Goal: Information Seeking & Learning: Learn about a topic

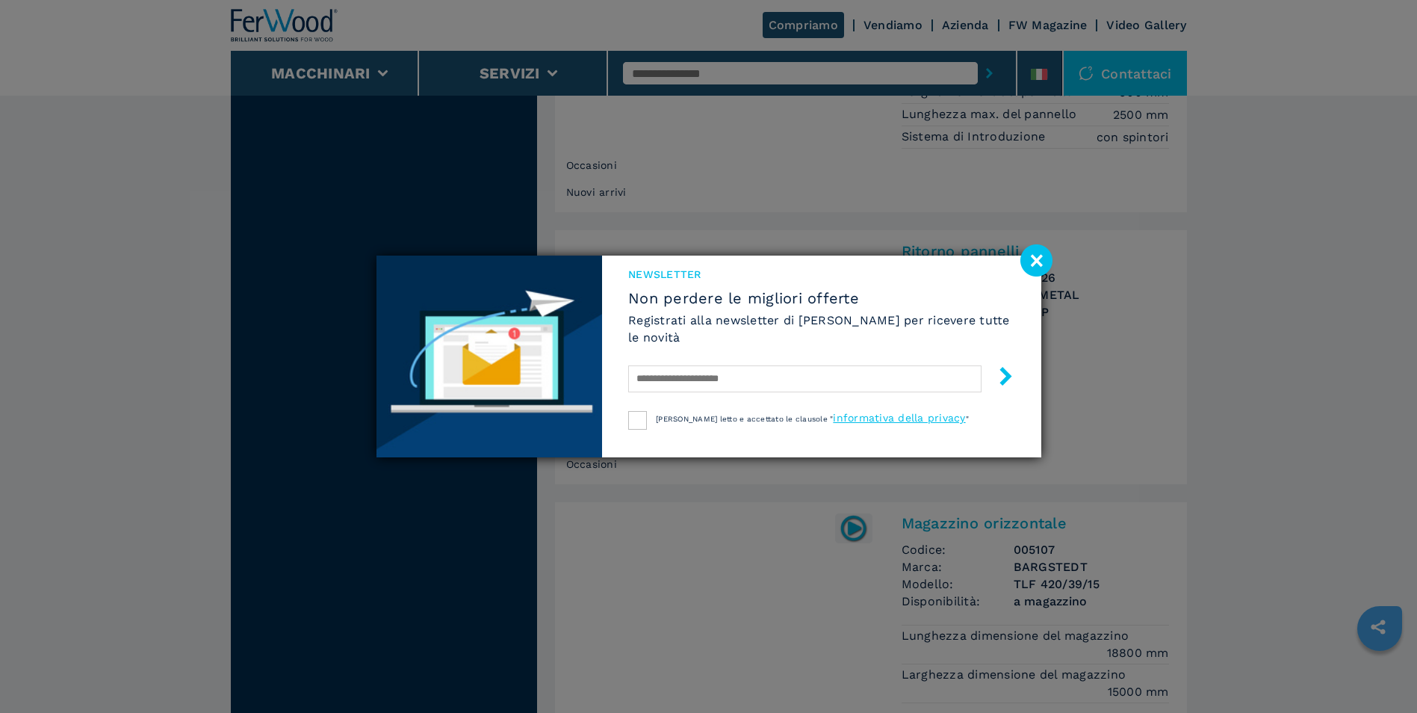
scroll to position [1942, 0]
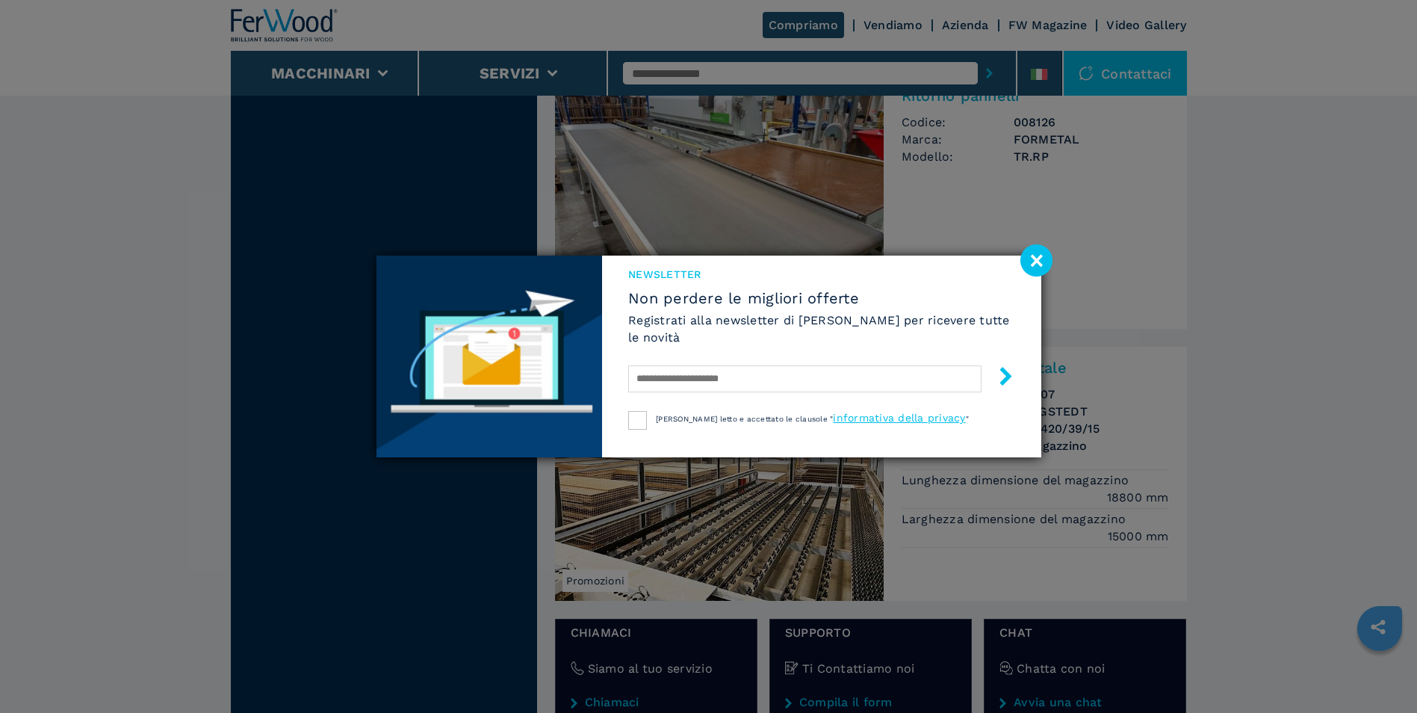
click at [1041, 260] on image at bounding box center [1036, 260] width 32 height 32
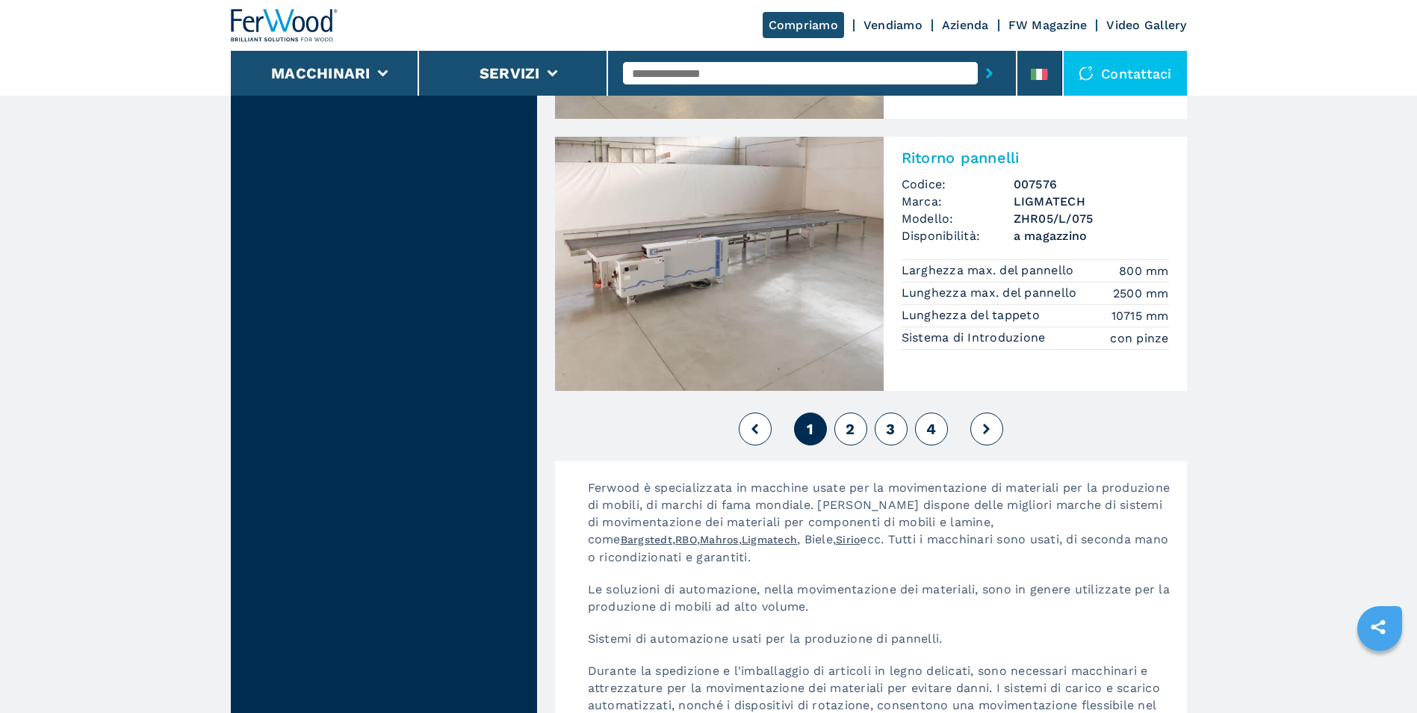
scroll to position [3362, 0]
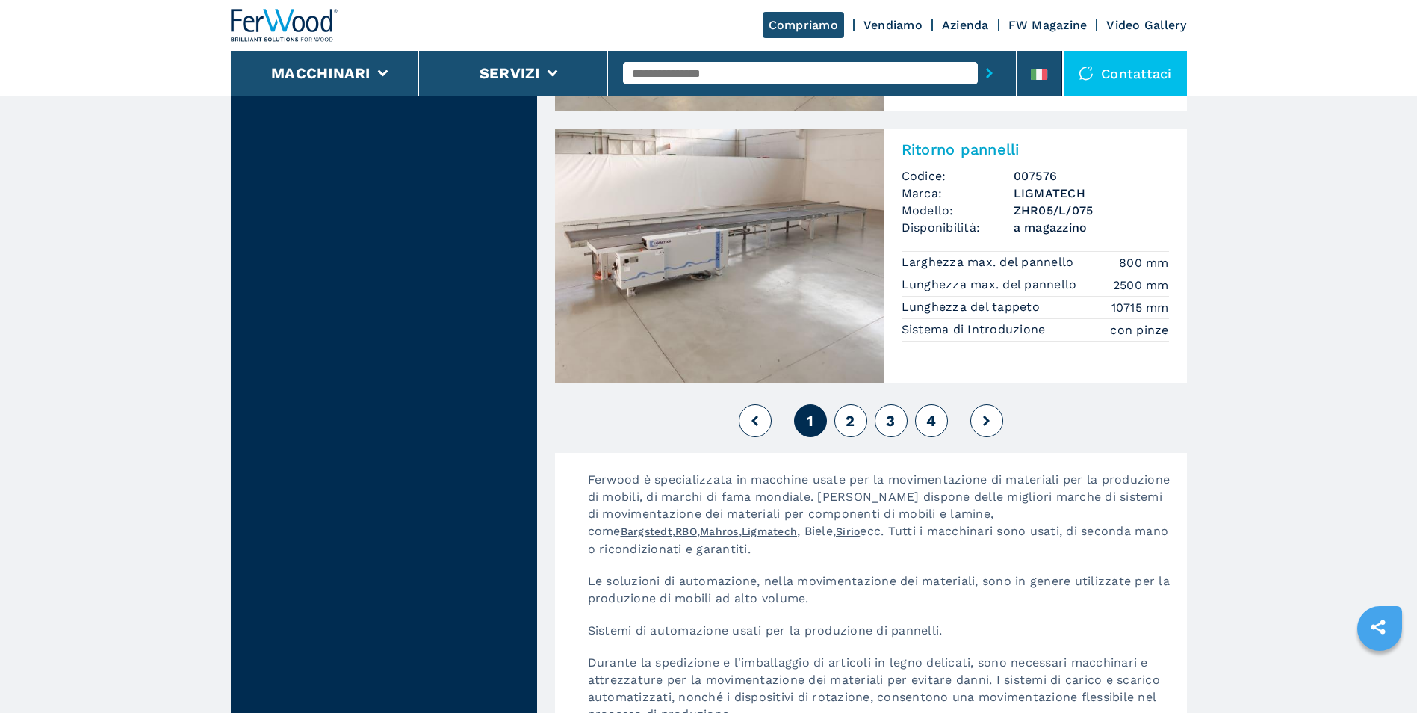
click at [847, 415] on span "2" at bounding box center [850, 421] width 9 height 18
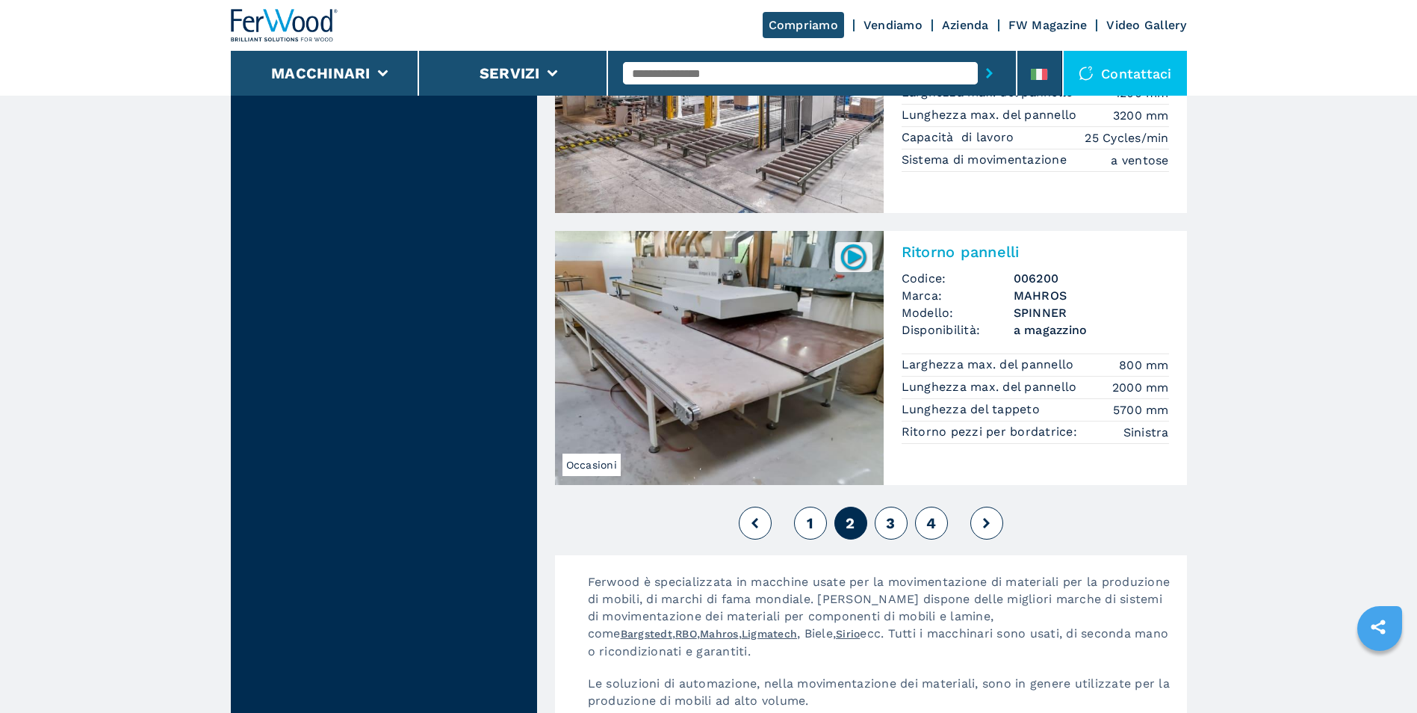
scroll to position [3212, 0]
click at [897, 519] on button "3" at bounding box center [891, 522] width 33 height 33
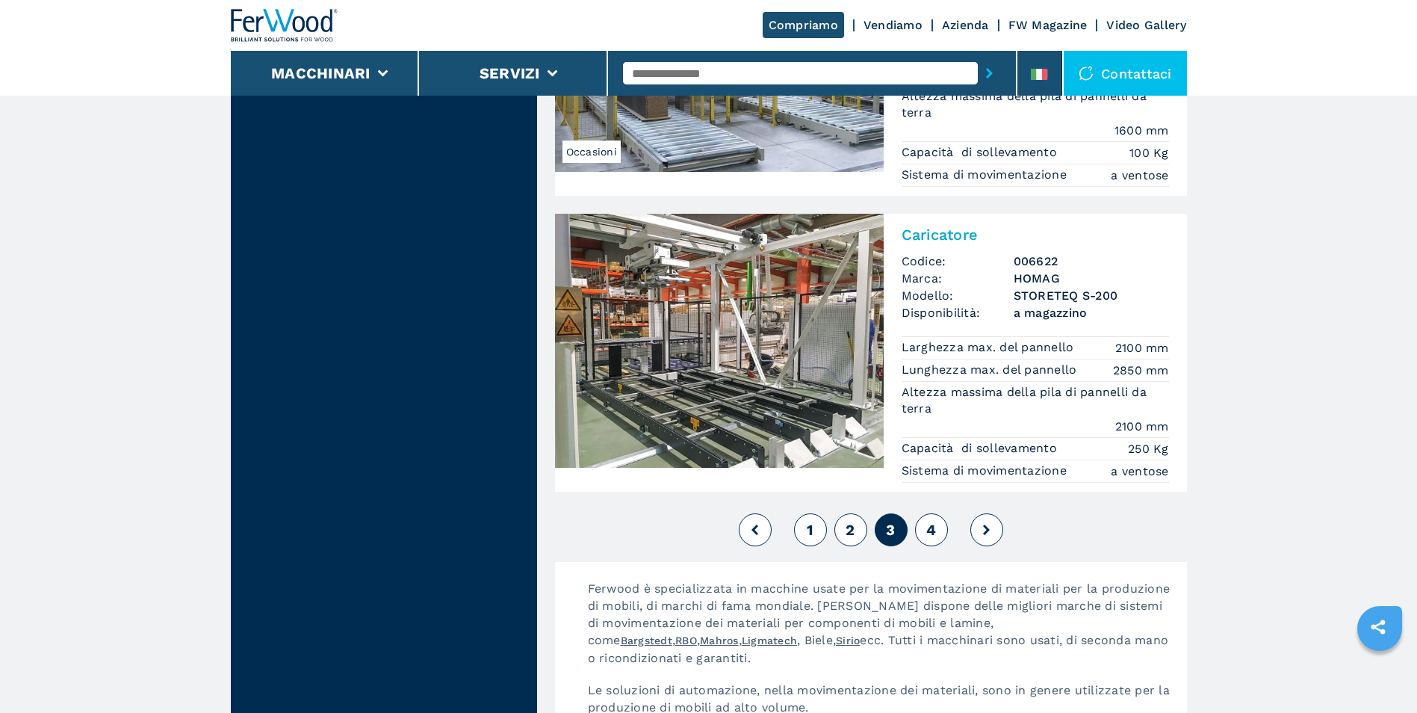
scroll to position [3287, 0]
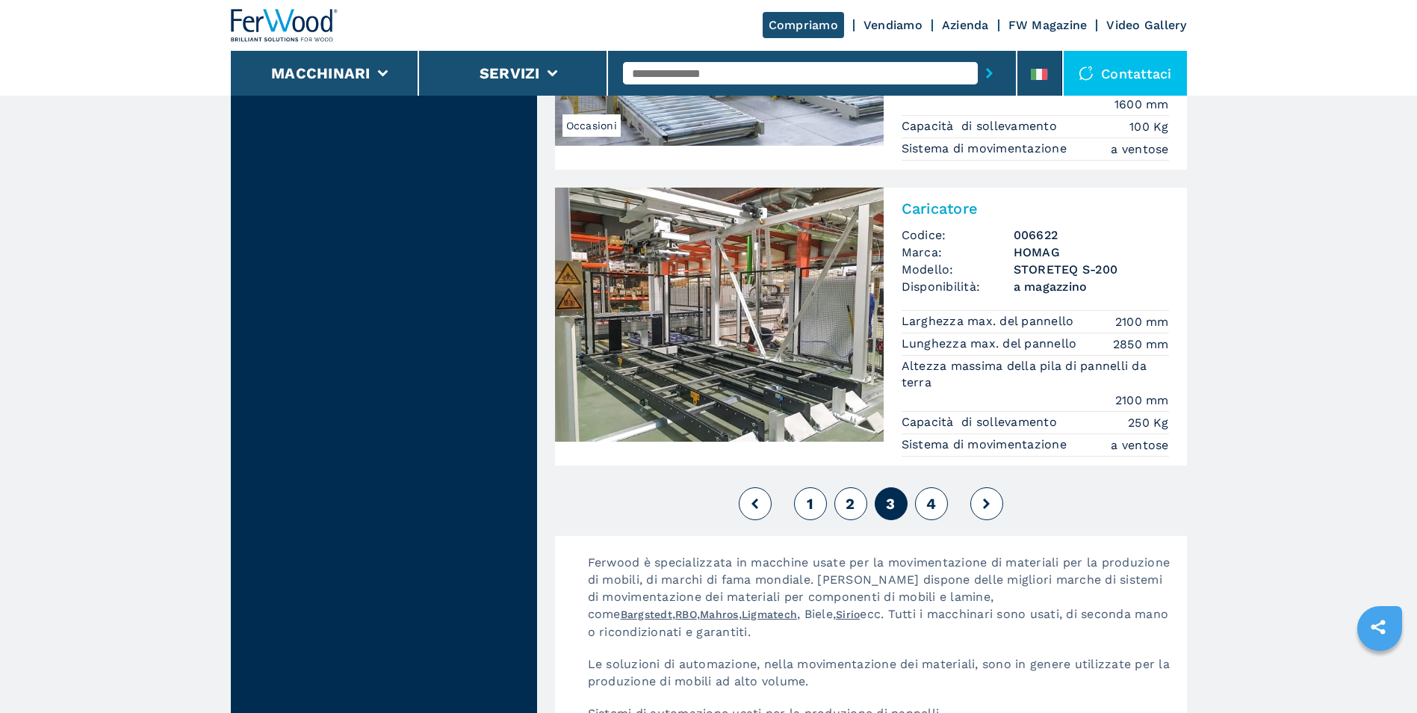
click at [937, 495] on button "4" at bounding box center [931, 503] width 33 height 33
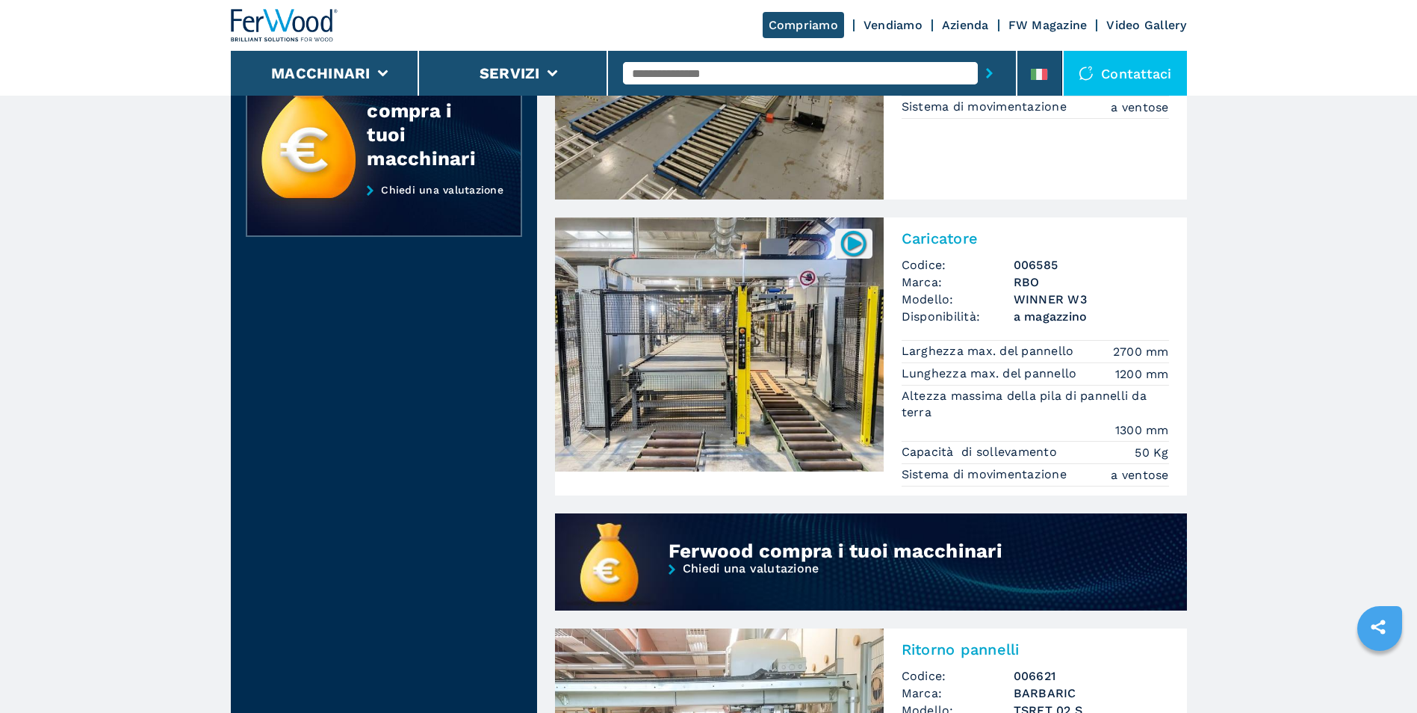
scroll to position [822, 0]
click at [748, 391] on img at bounding box center [719, 344] width 329 height 254
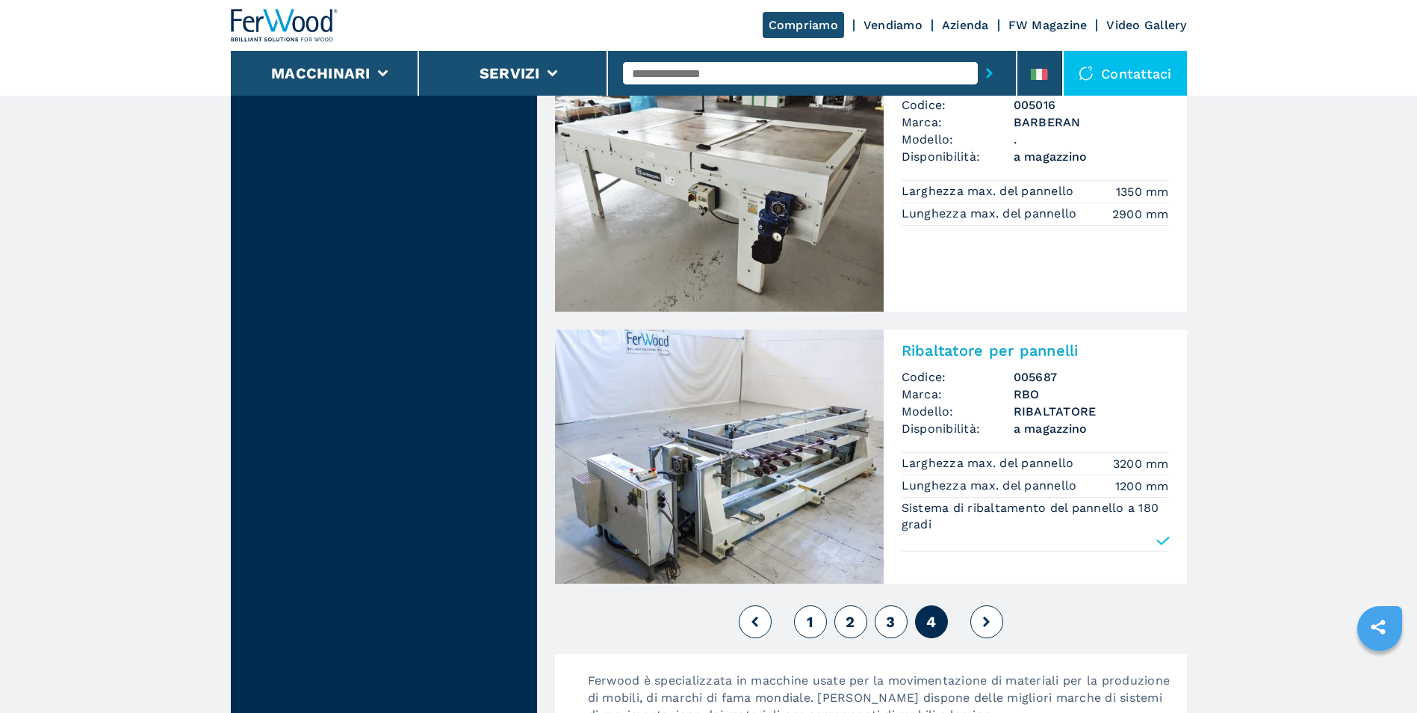
scroll to position [3137, 0]
click at [982, 616] on button at bounding box center [986, 620] width 33 height 33
click at [1162, 543] on icon at bounding box center [1163, 540] width 15 height 15
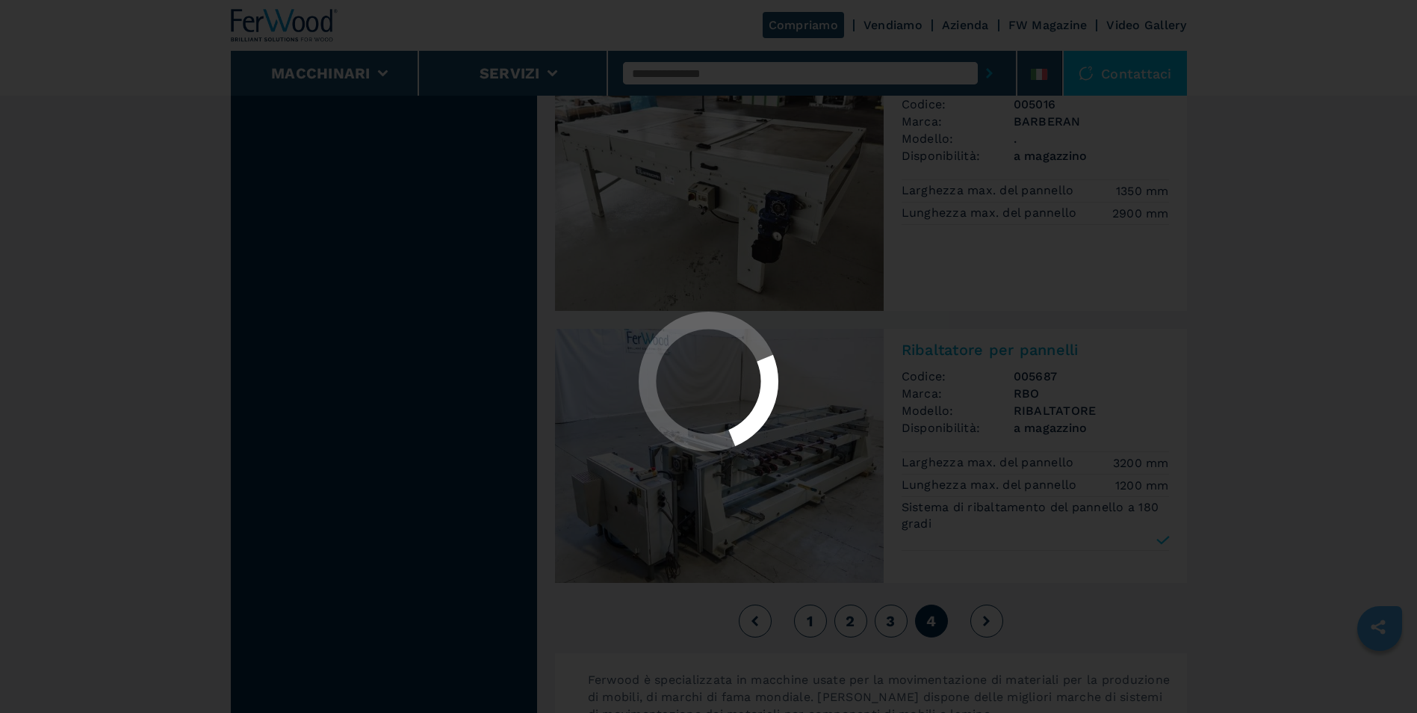
scroll to position [0, 0]
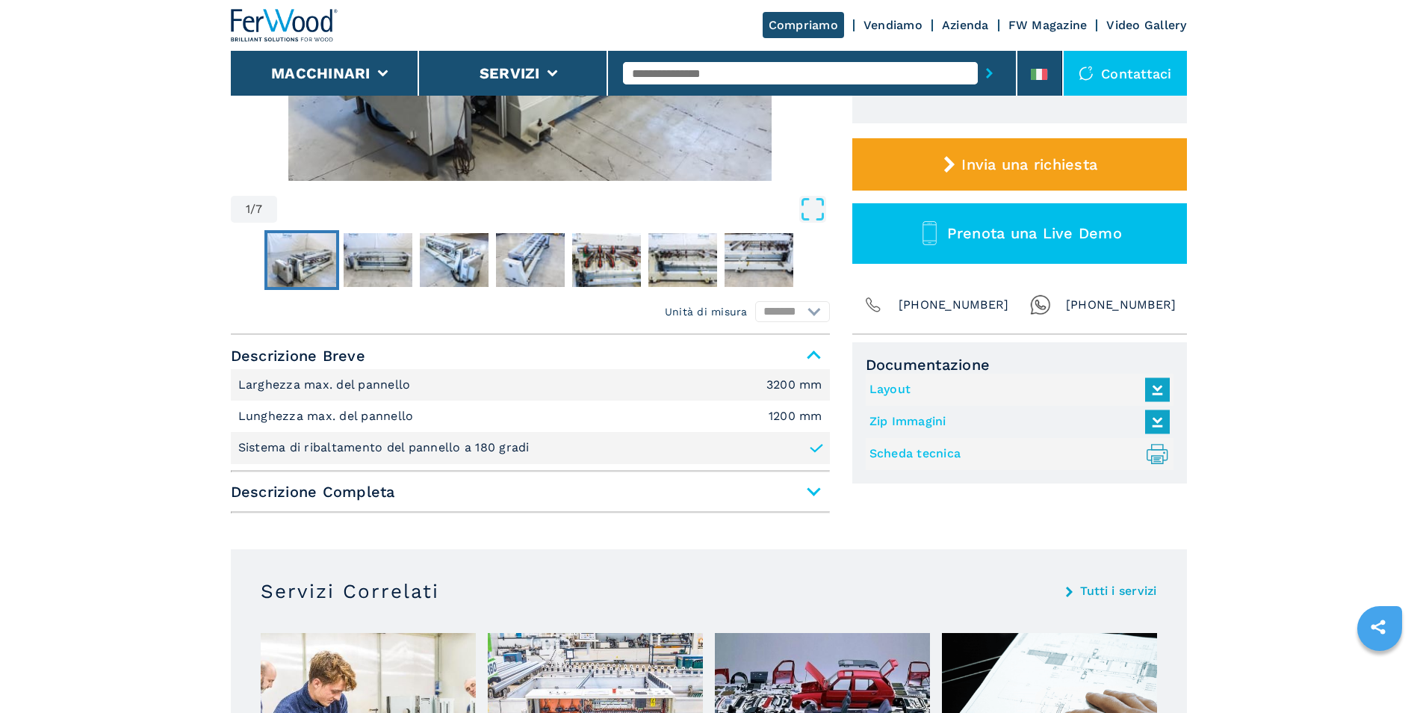
scroll to position [448, 0]
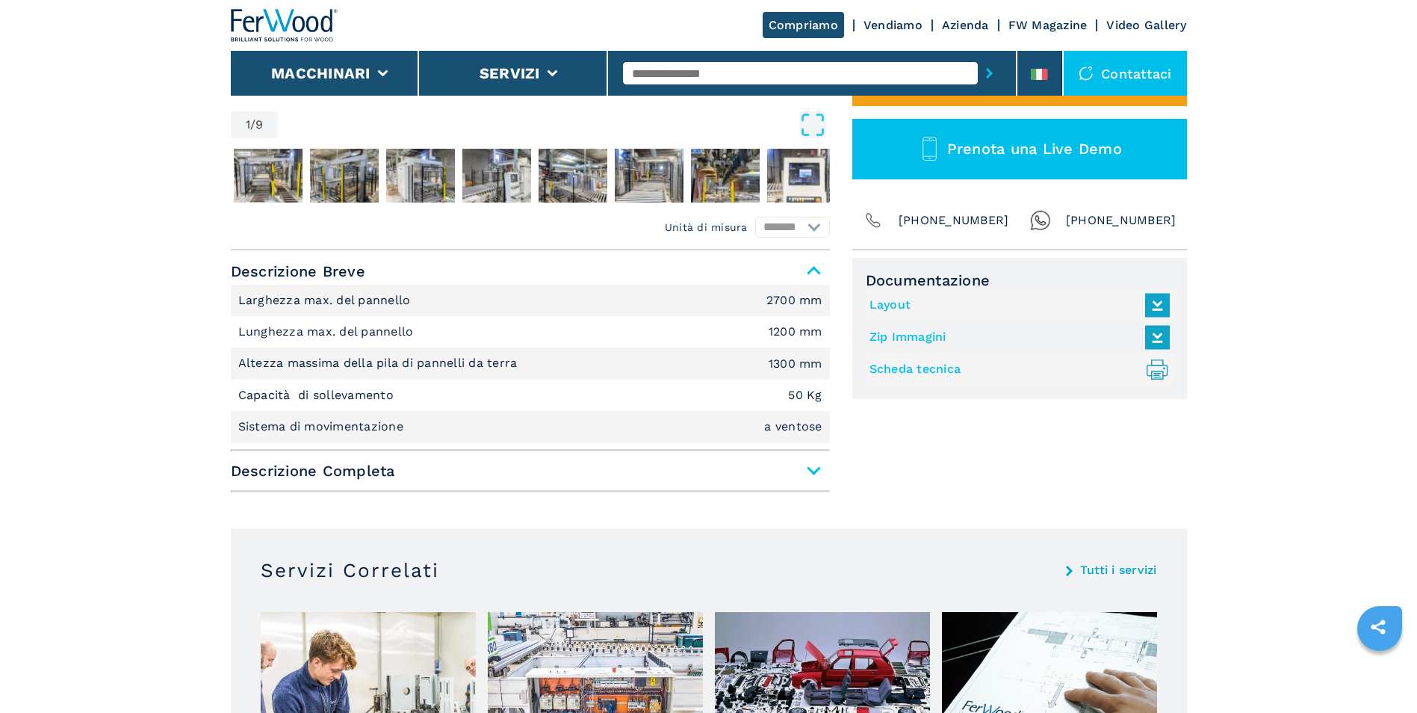
scroll to position [523, 0]
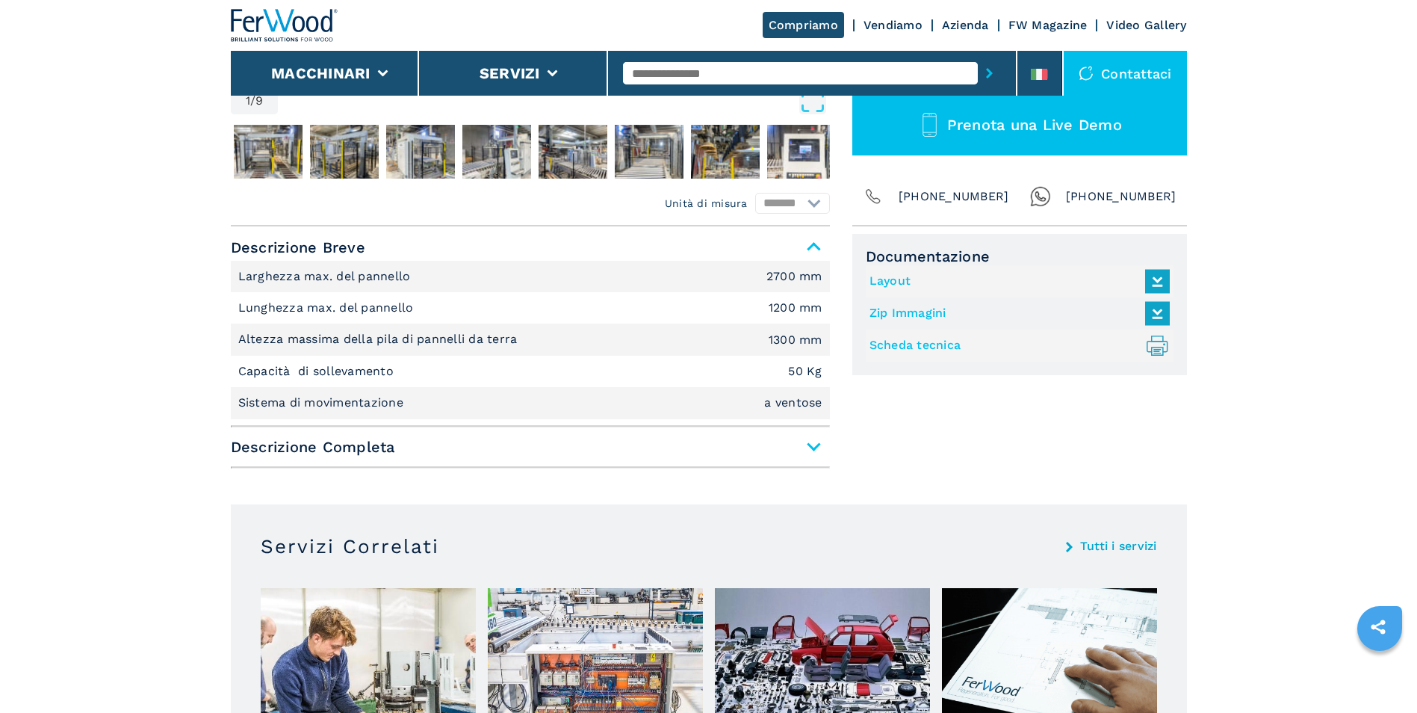
click at [814, 444] on span "Descrizione Completa" at bounding box center [530, 446] width 599 height 27
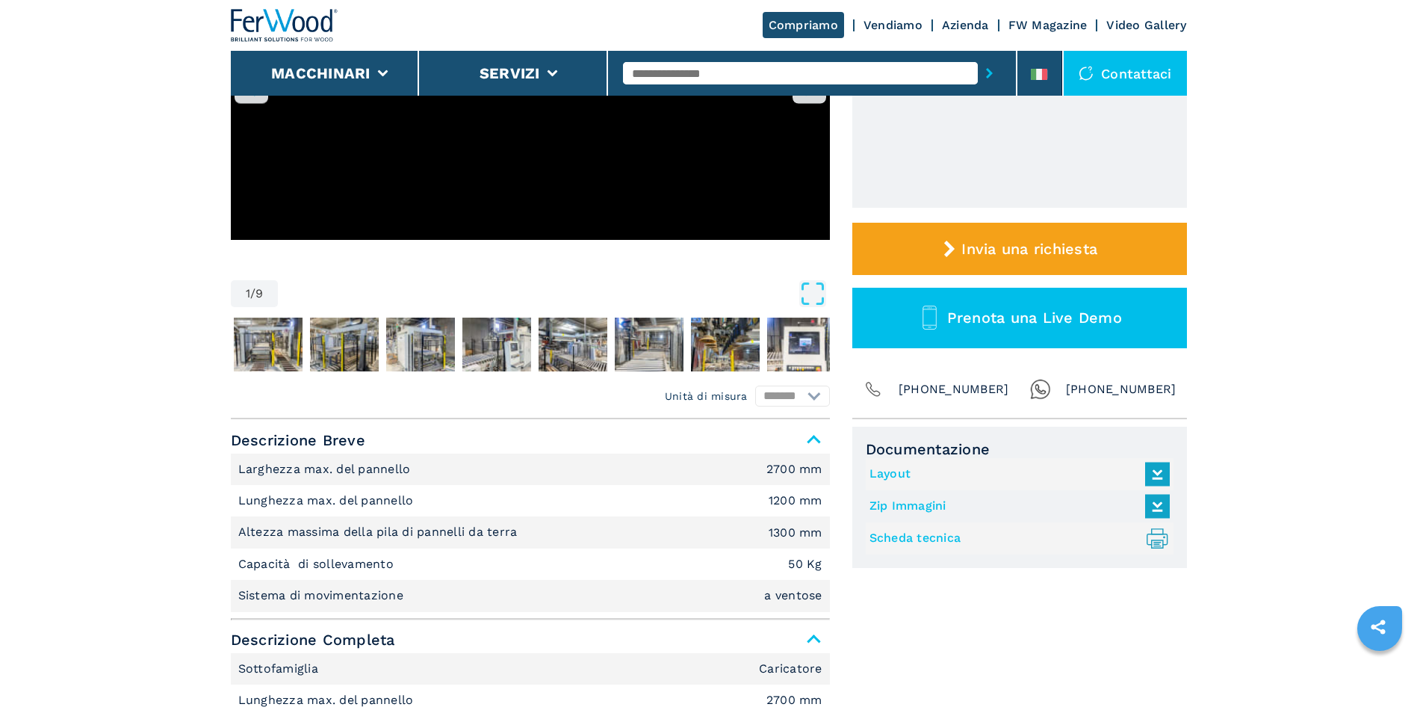
scroll to position [0, 0]
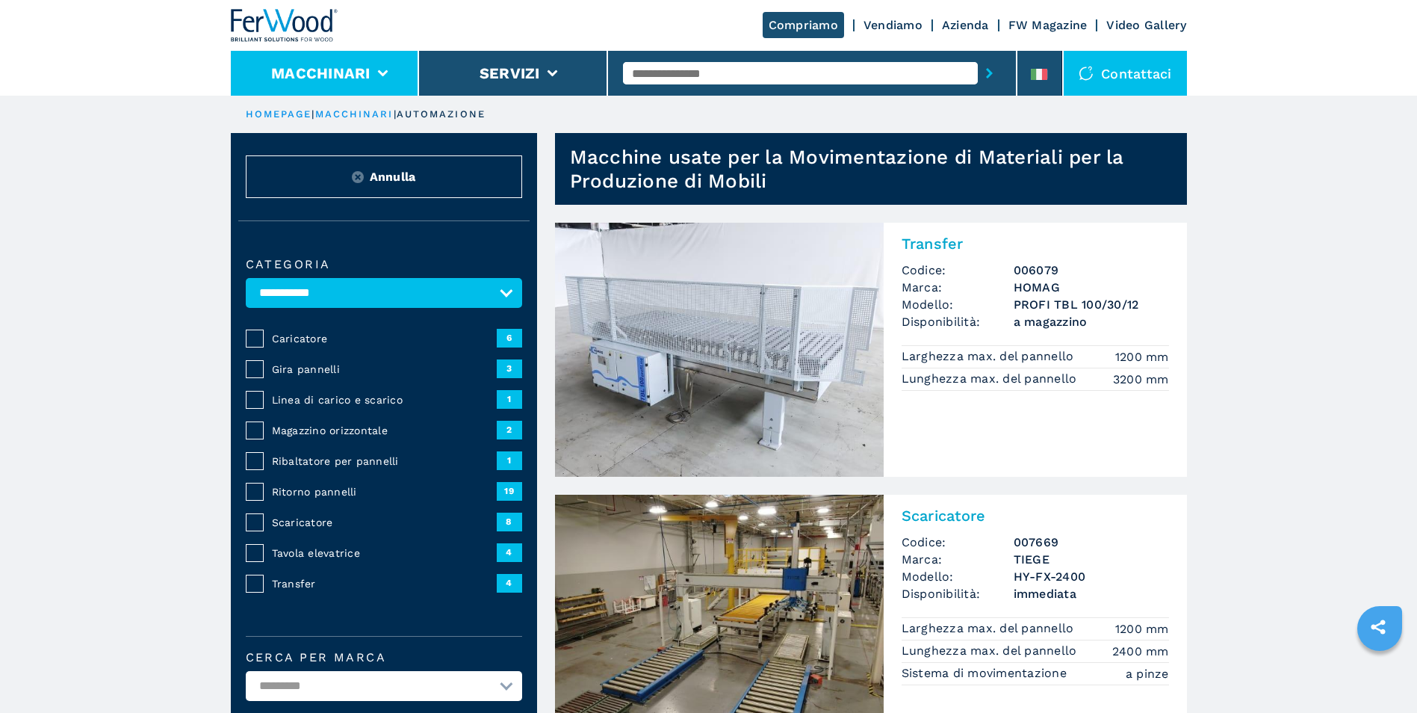
click at [383, 71] on icon at bounding box center [382, 73] width 10 height 7
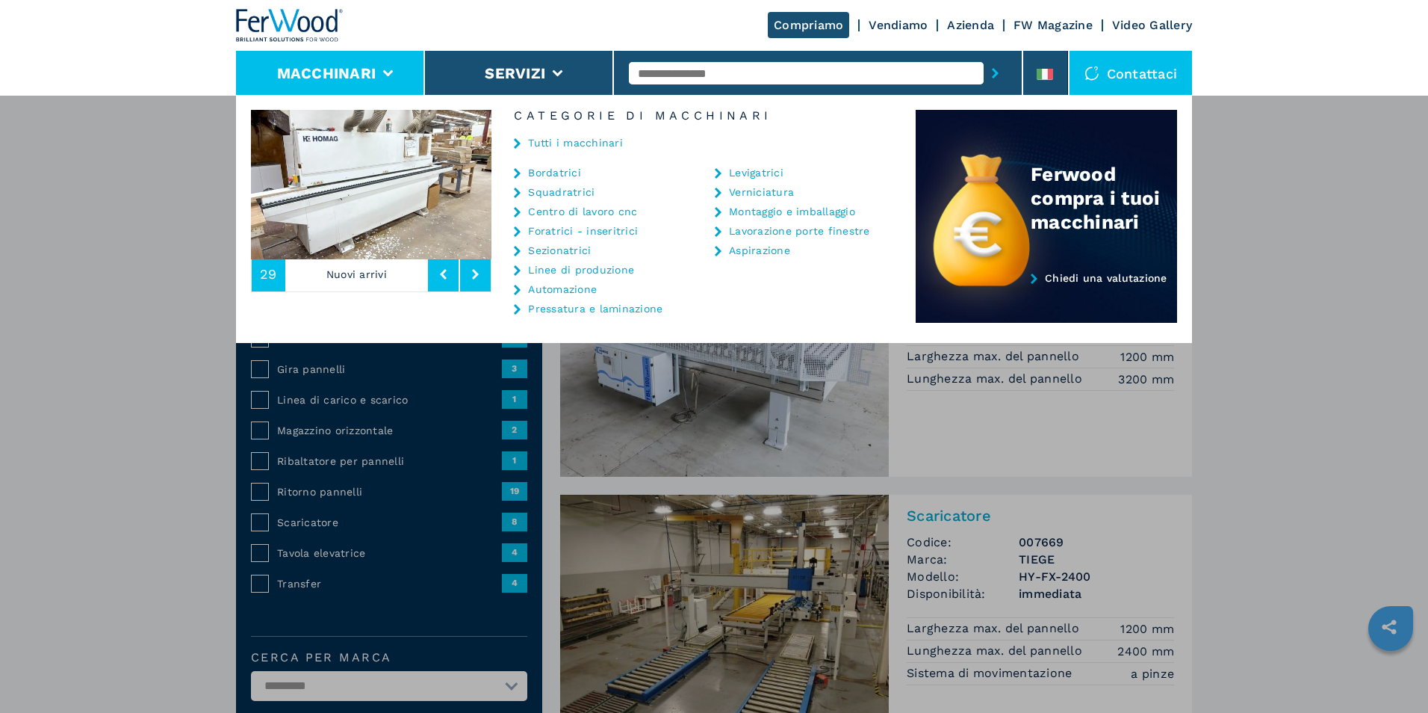
click at [568, 189] on link "Squadratrici" at bounding box center [561, 192] width 66 height 10
click at [569, 304] on link "Pressatura e laminazione" at bounding box center [595, 308] width 134 height 10
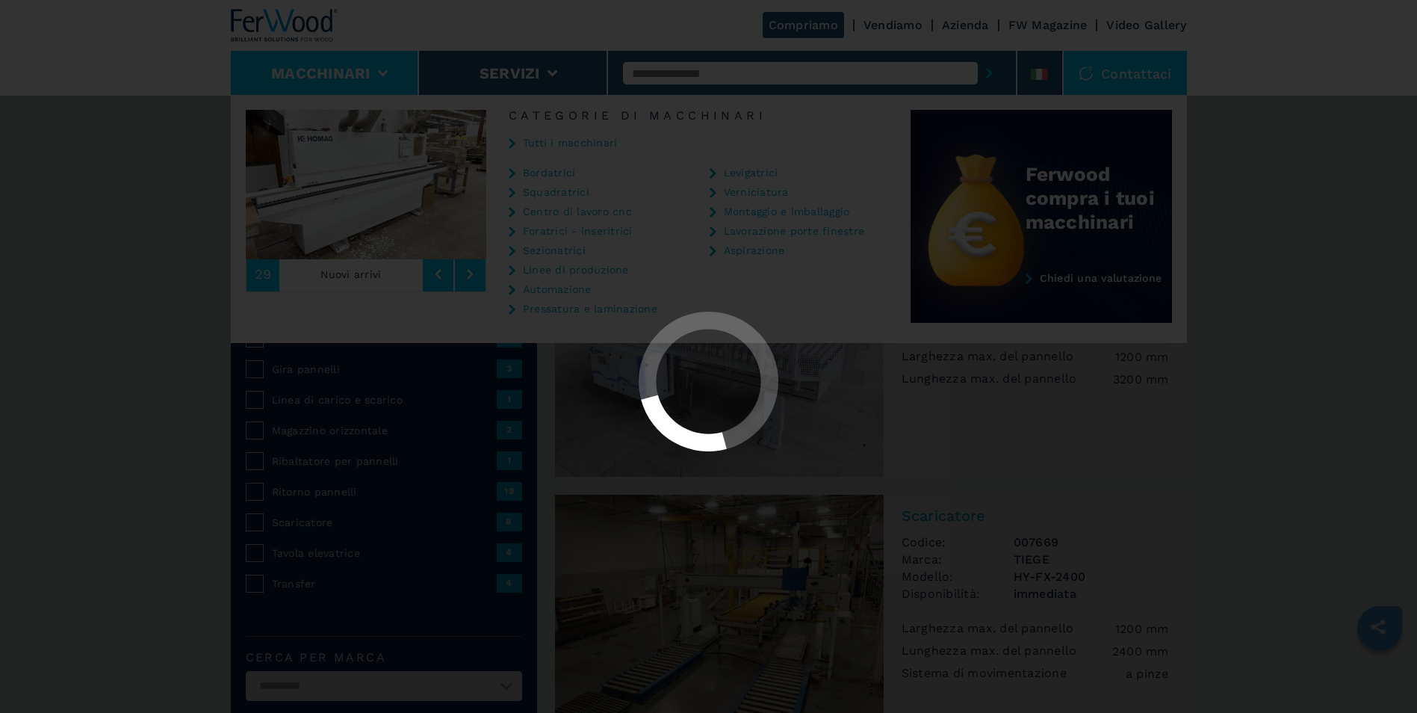
select select "**********"
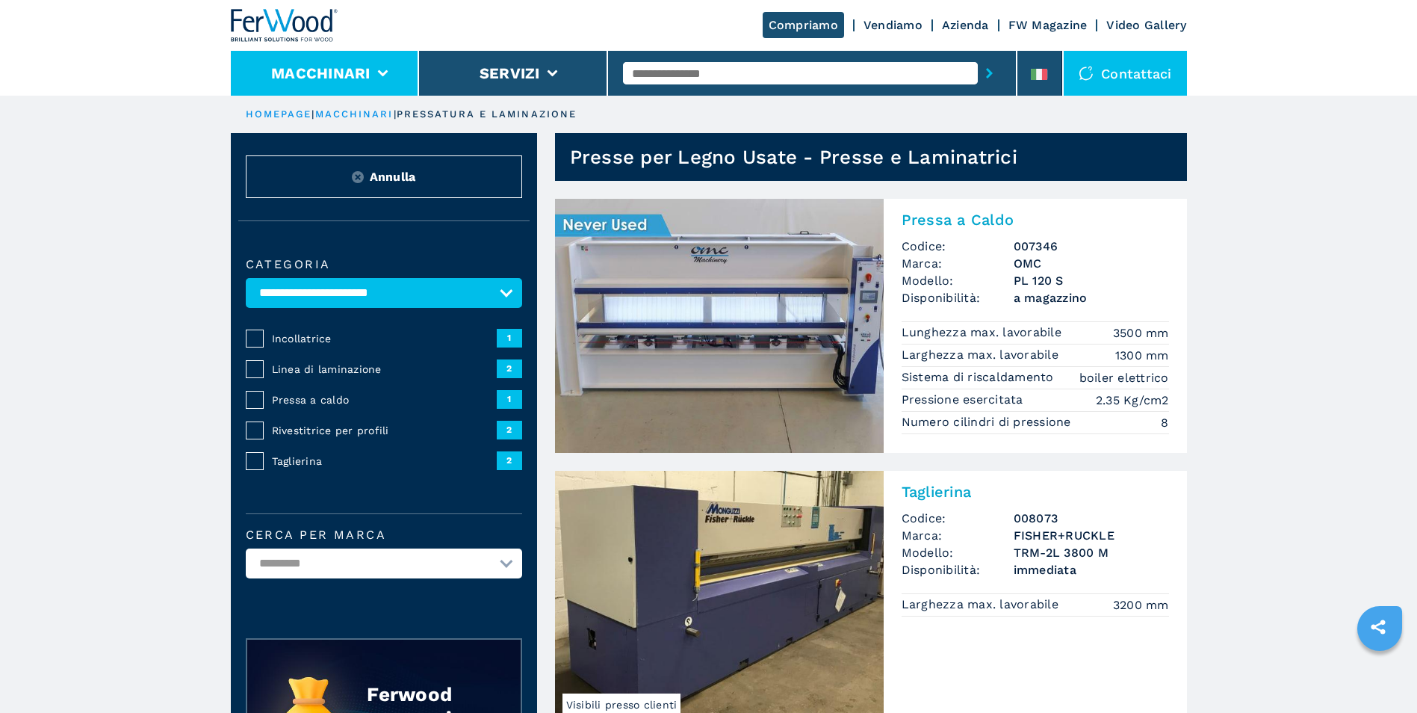
click at [384, 64] on li "Macchinari" at bounding box center [325, 73] width 189 height 45
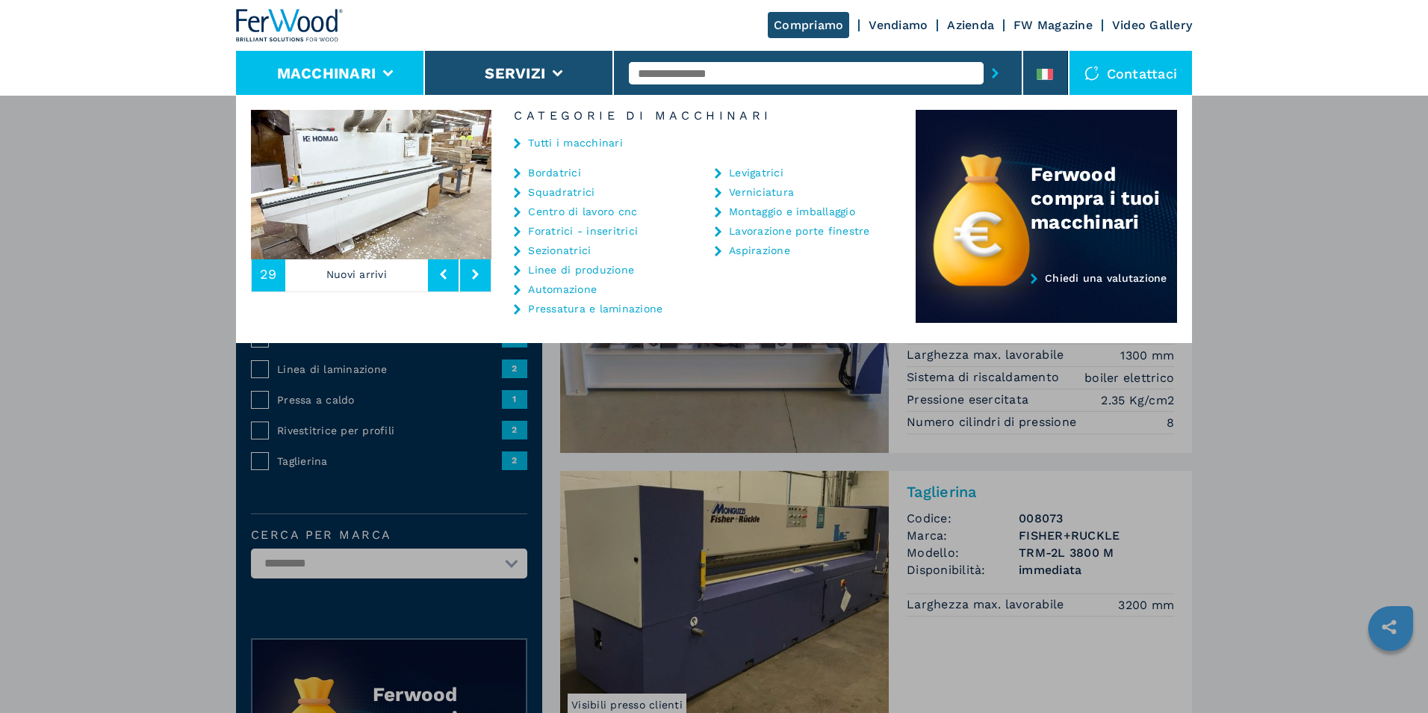
click at [772, 211] on link "Montaggio e imballaggio" at bounding box center [792, 211] width 126 height 10
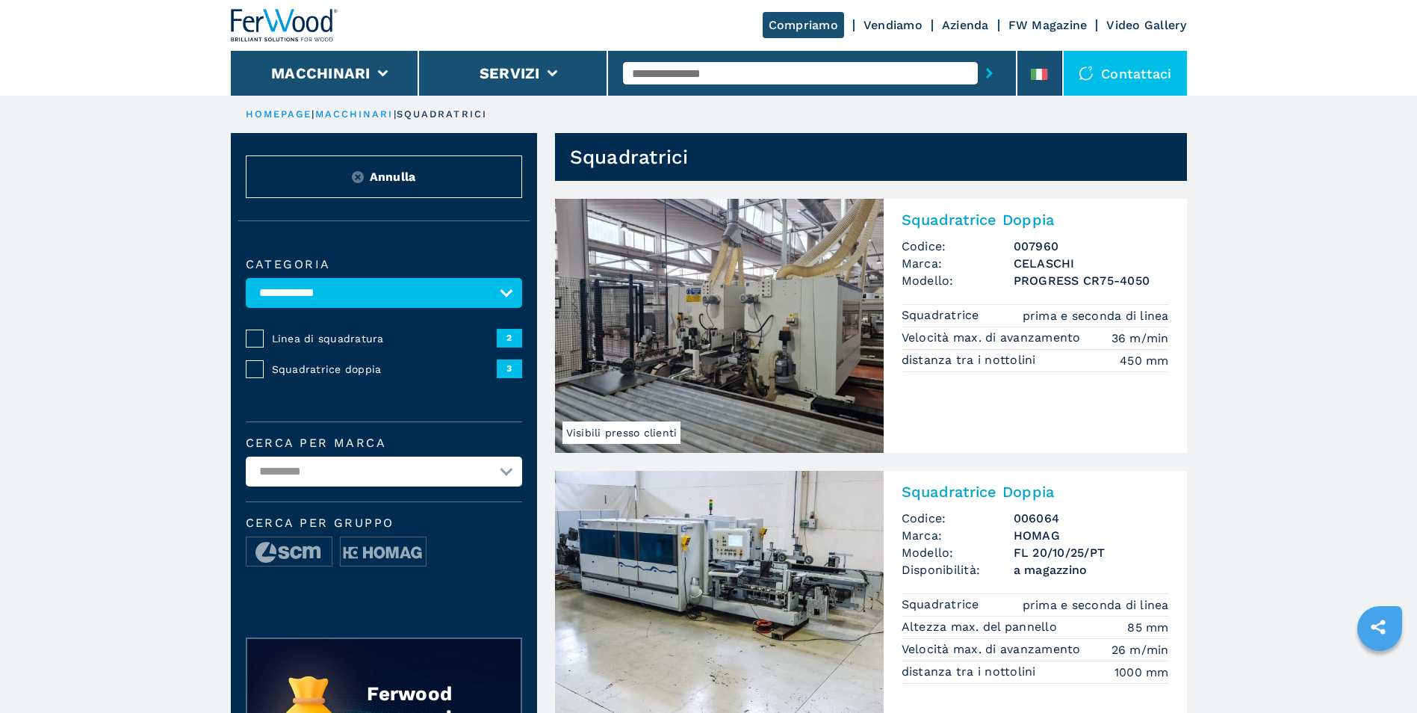
click at [669, 316] on img at bounding box center [719, 326] width 329 height 254
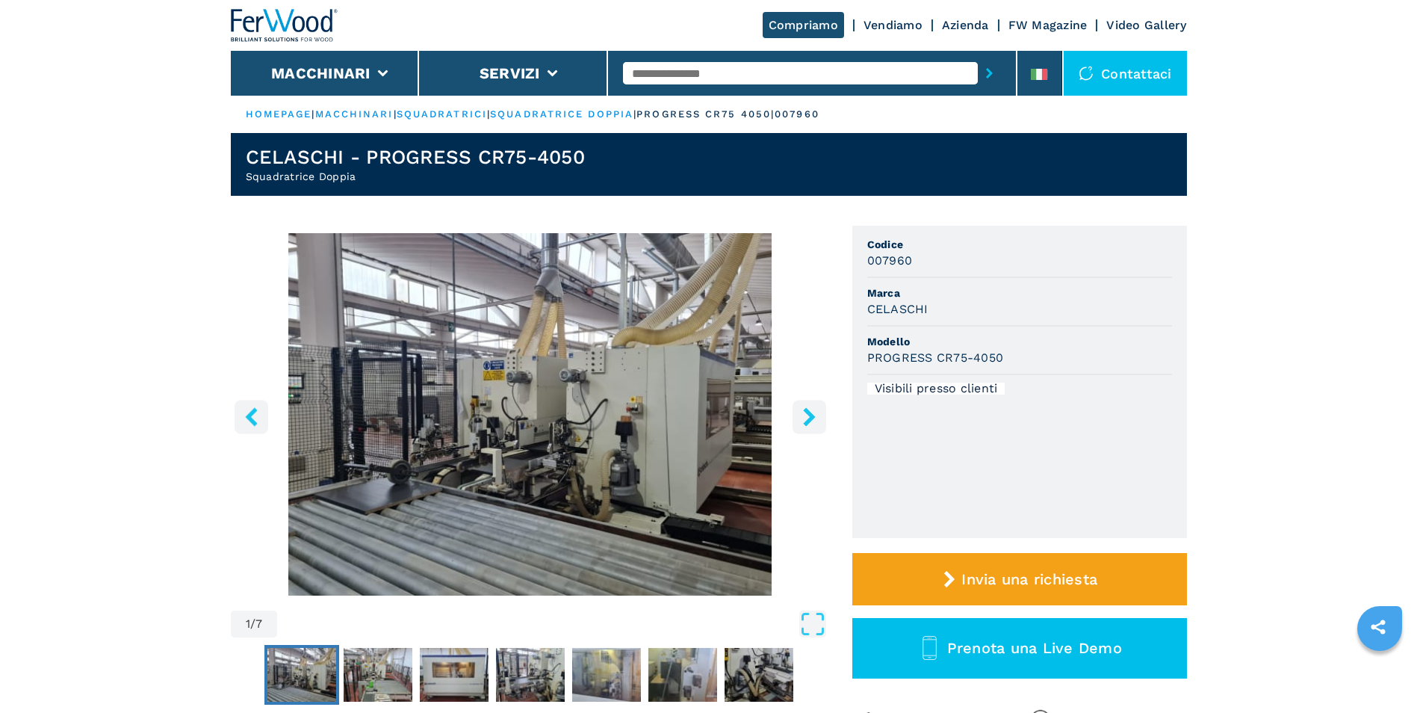
click at [800, 413] on icon "right-button" at bounding box center [809, 416] width 19 height 19
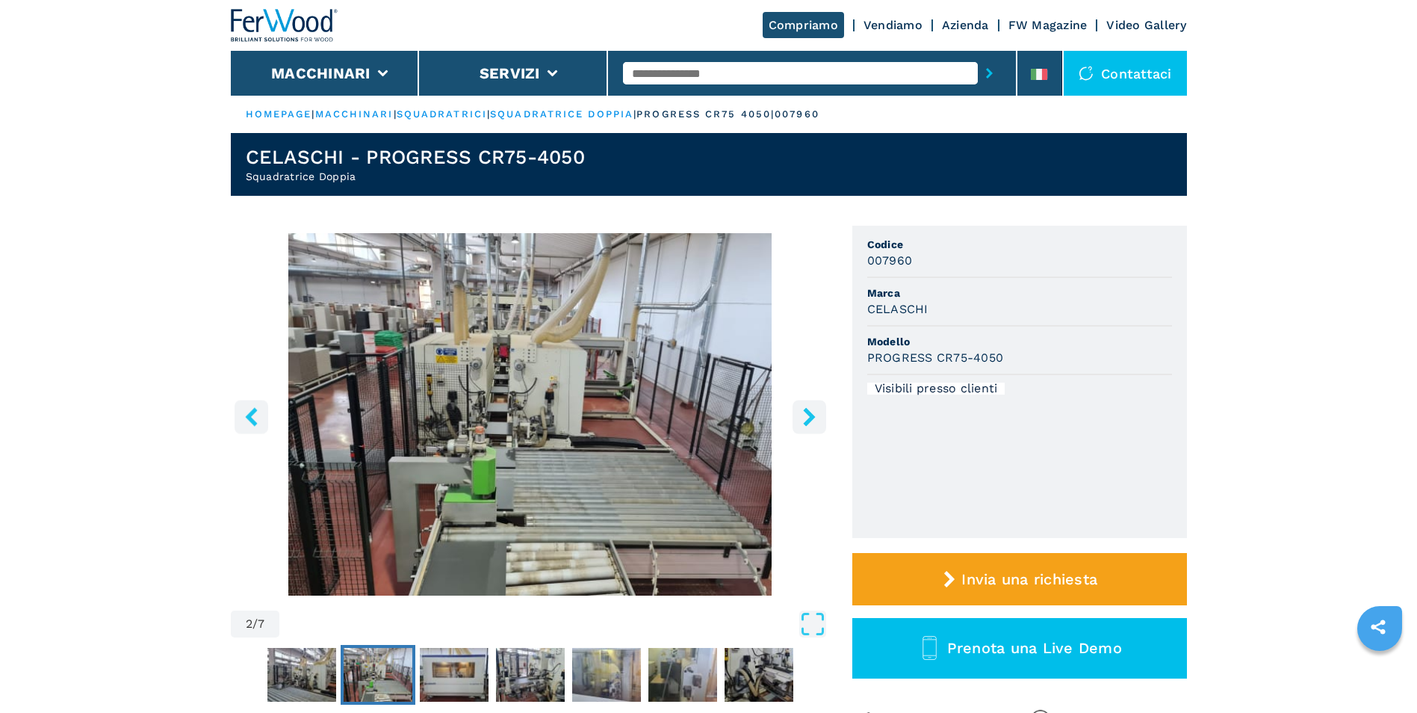
click at [800, 413] on icon "right-button" at bounding box center [809, 416] width 19 height 19
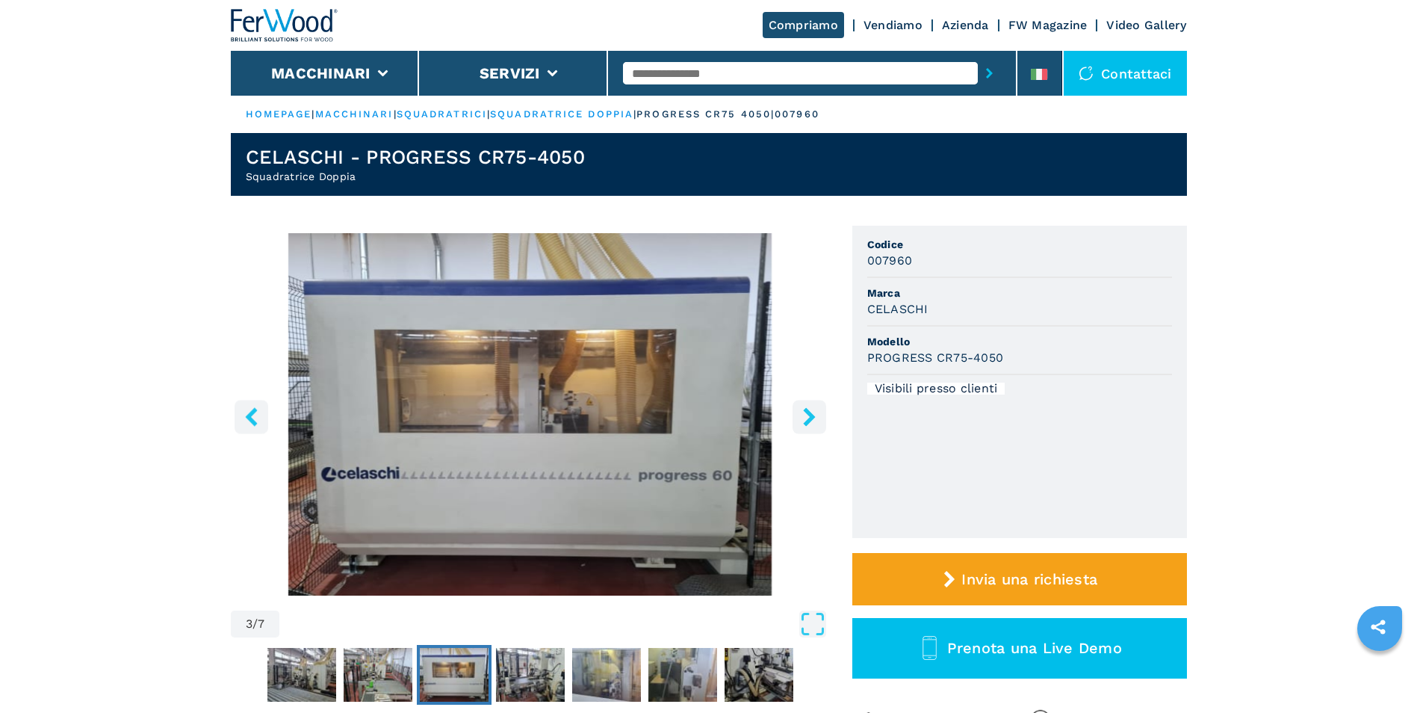
click at [802, 413] on icon "right-button" at bounding box center [809, 416] width 19 height 19
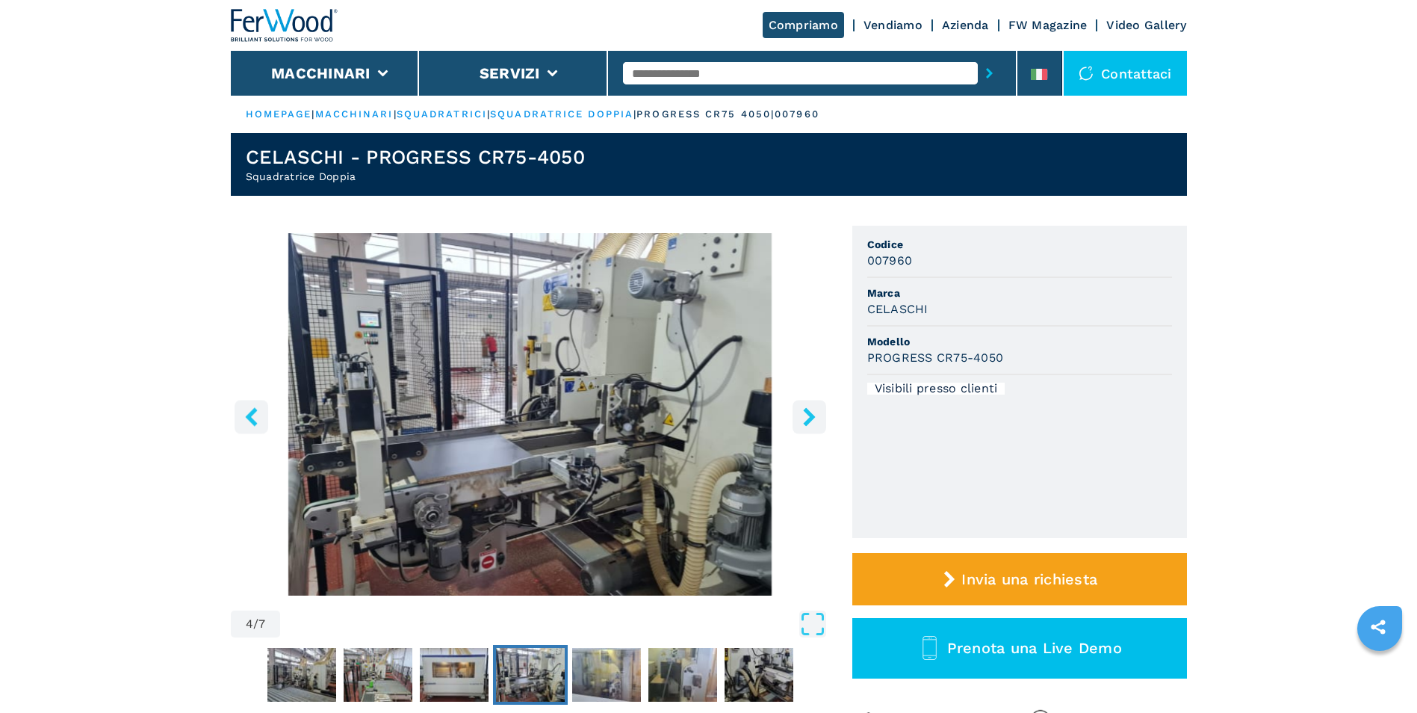
click at [802, 413] on icon "right-button" at bounding box center [809, 416] width 19 height 19
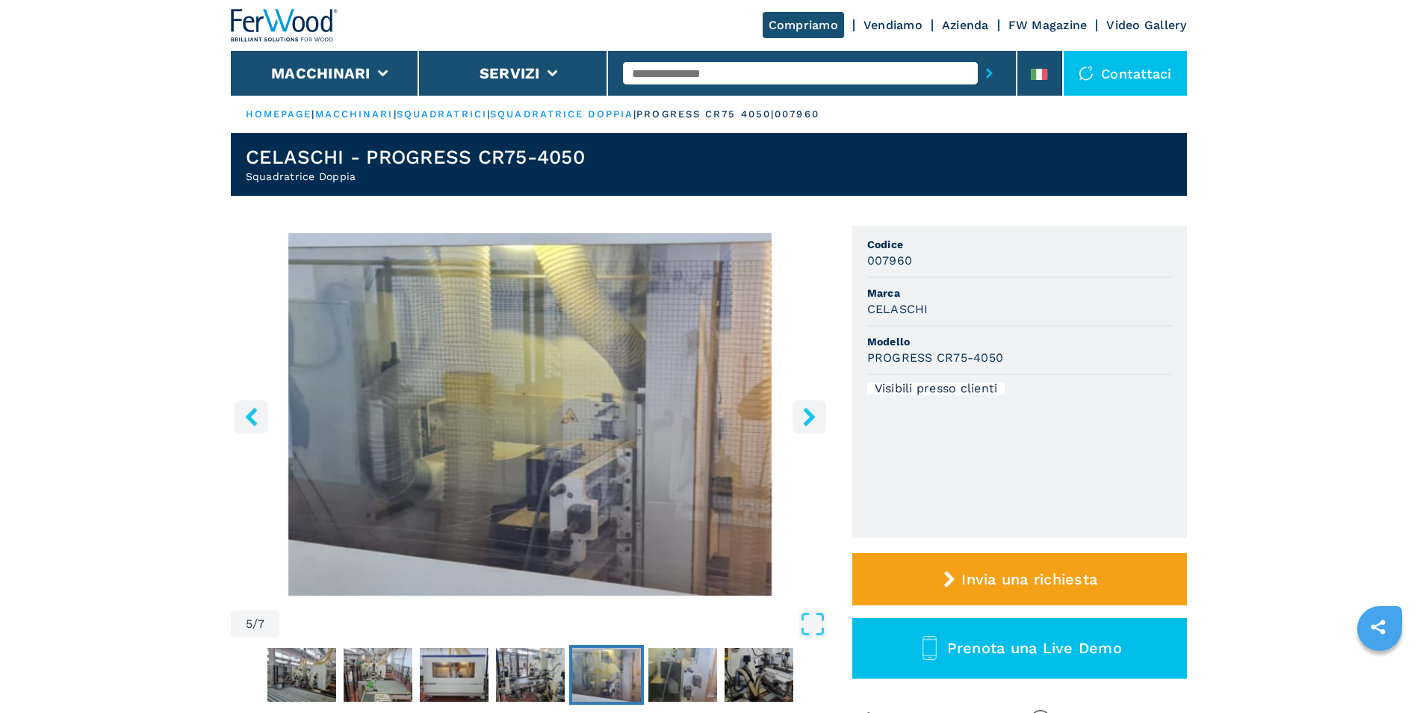
click at [802, 413] on icon "right-button" at bounding box center [809, 416] width 19 height 19
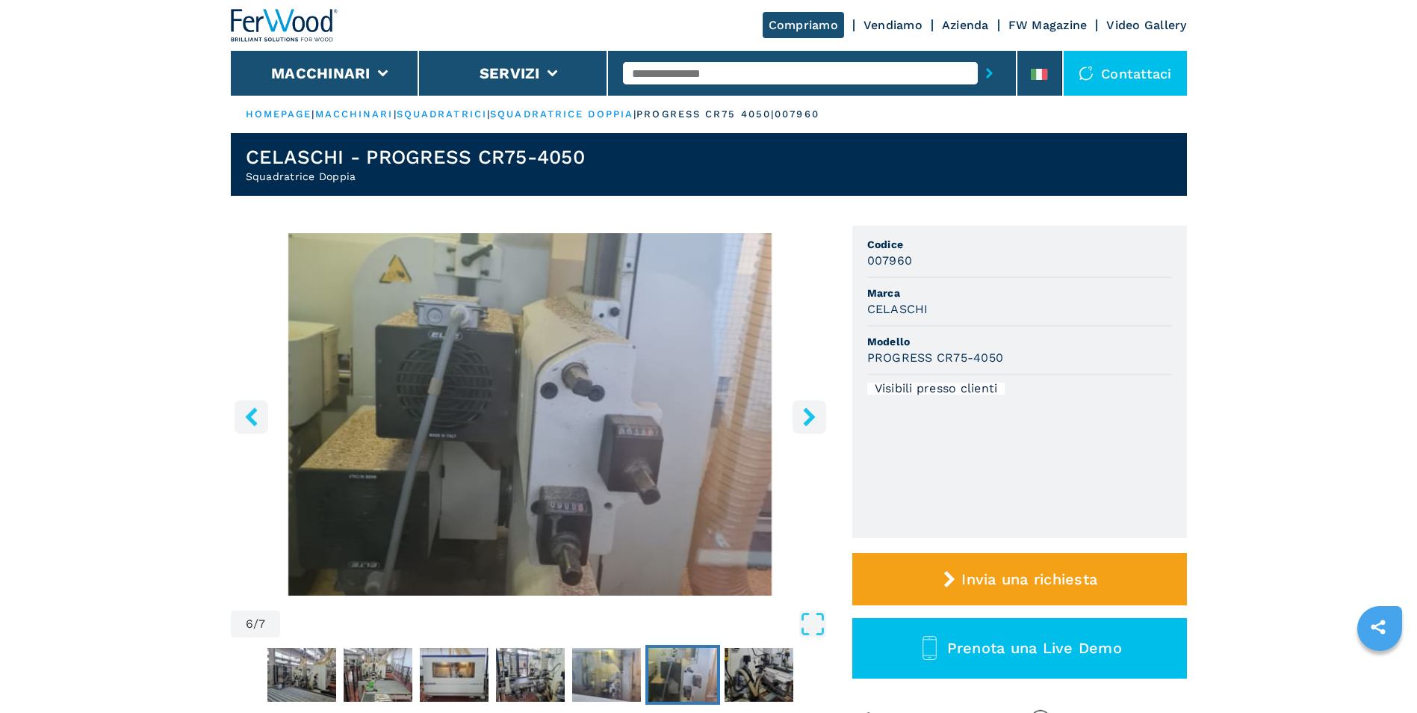
click at [802, 413] on icon "right-button" at bounding box center [809, 416] width 19 height 19
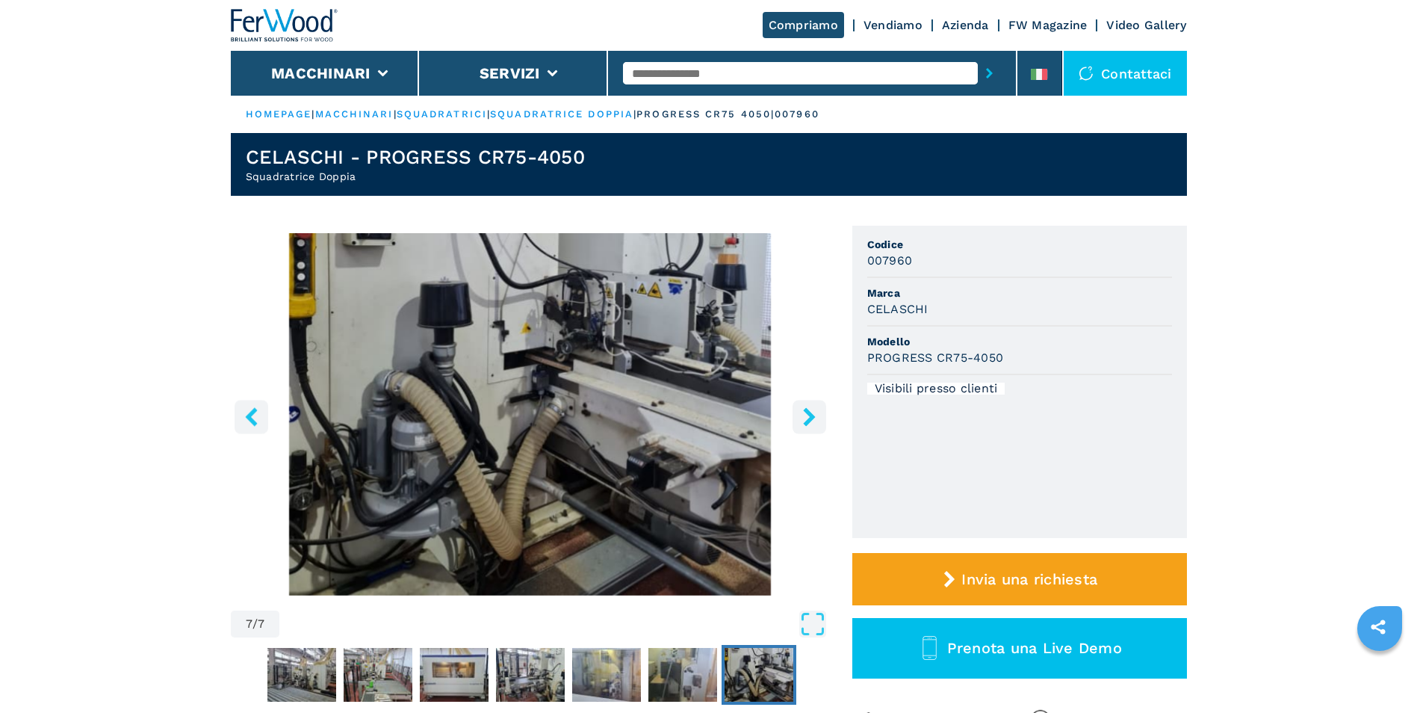
click at [802, 413] on icon "right-button" at bounding box center [809, 416] width 19 height 19
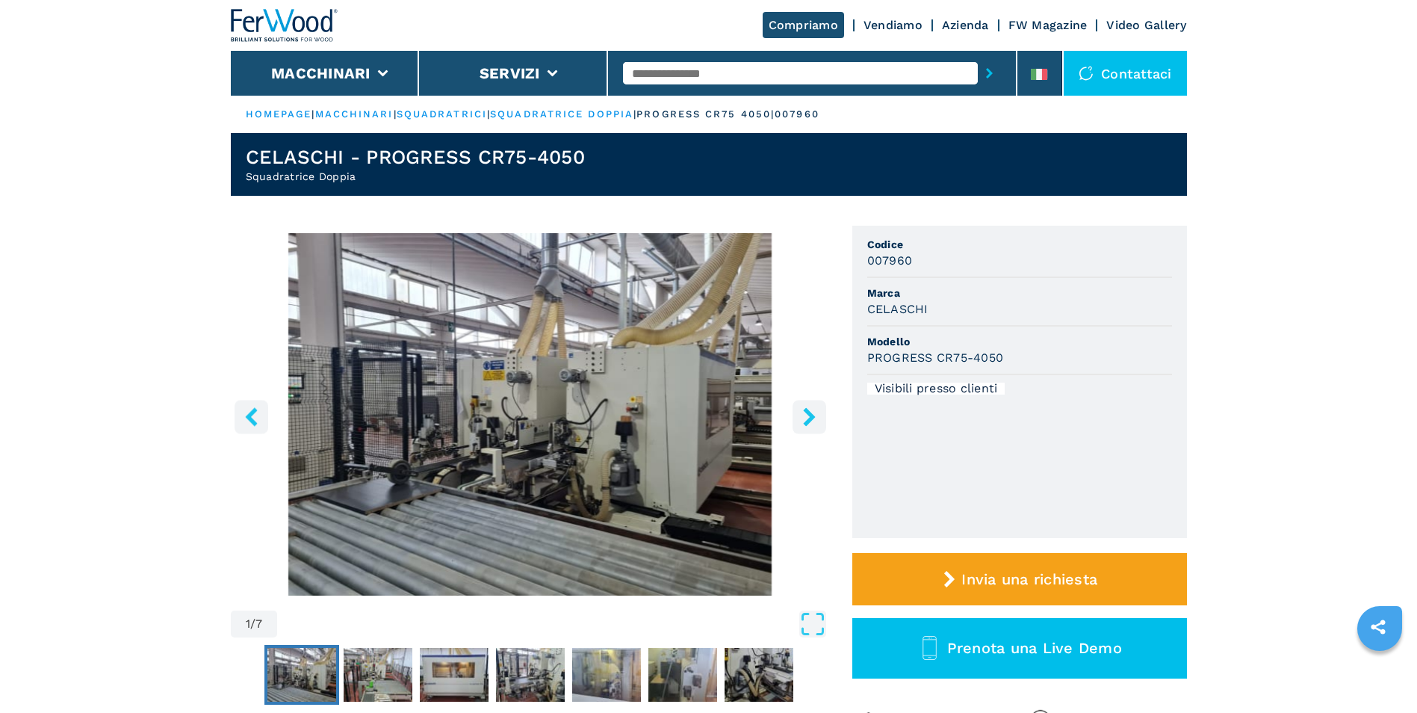
click at [802, 413] on icon "right-button" at bounding box center [809, 416] width 19 height 19
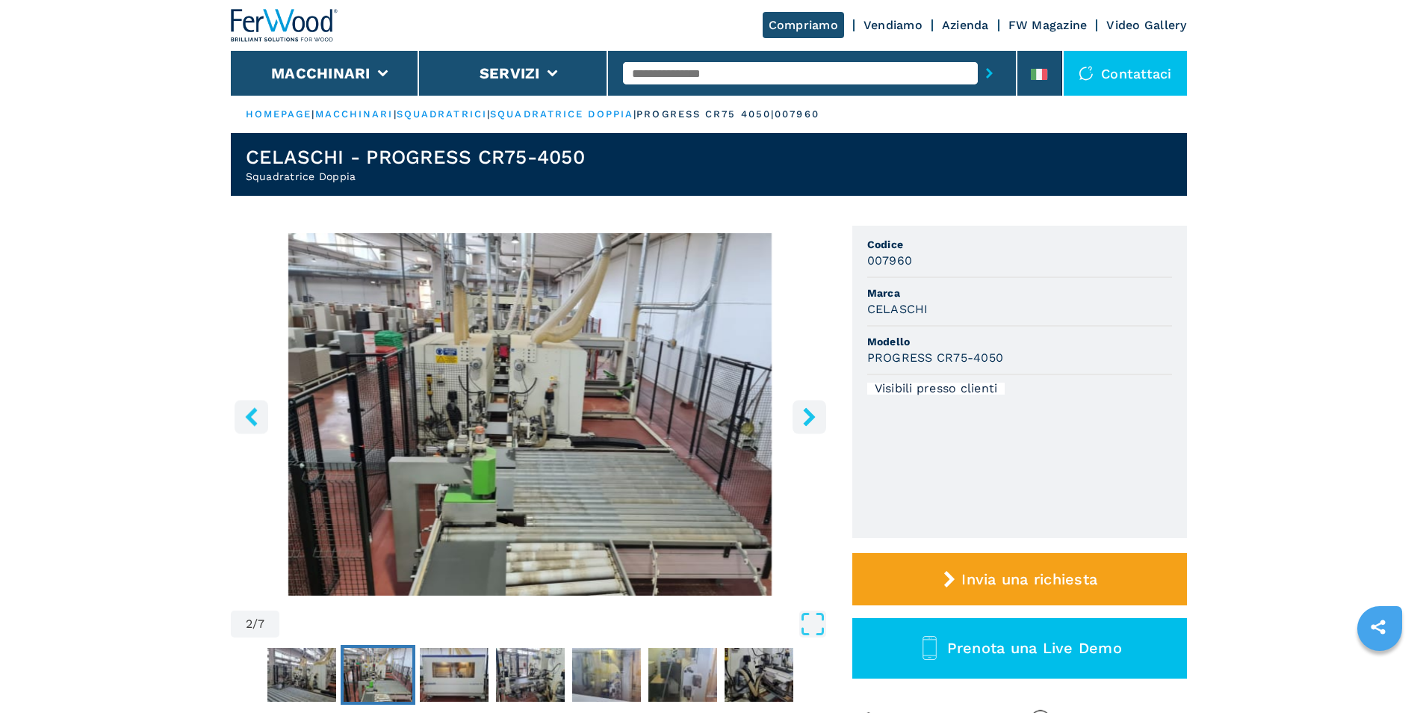
click at [802, 413] on icon "right-button" at bounding box center [809, 416] width 19 height 19
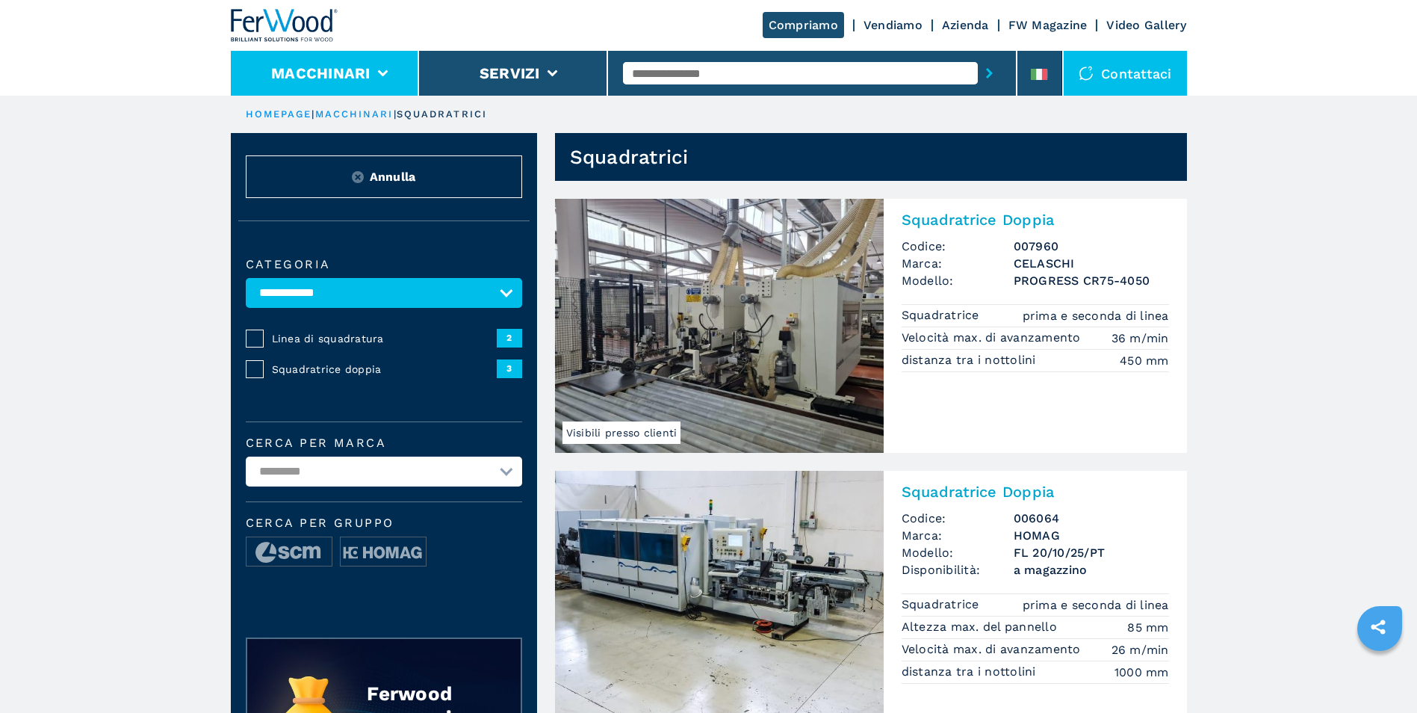
click at [377, 71] on icon at bounding box center [382, 73] width 10 height 7
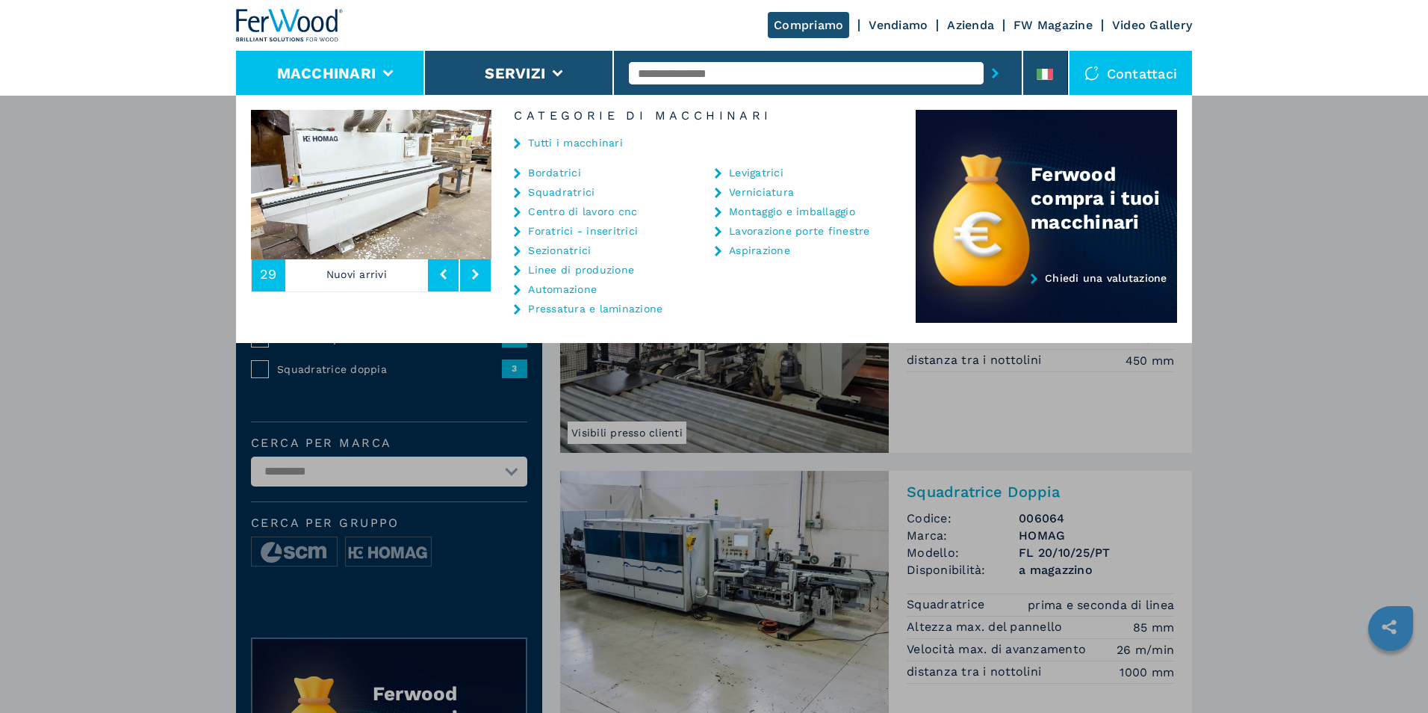
click at [544, 170] on link "Bordatrici" at bounding box center [554, 172] width 53 height 10
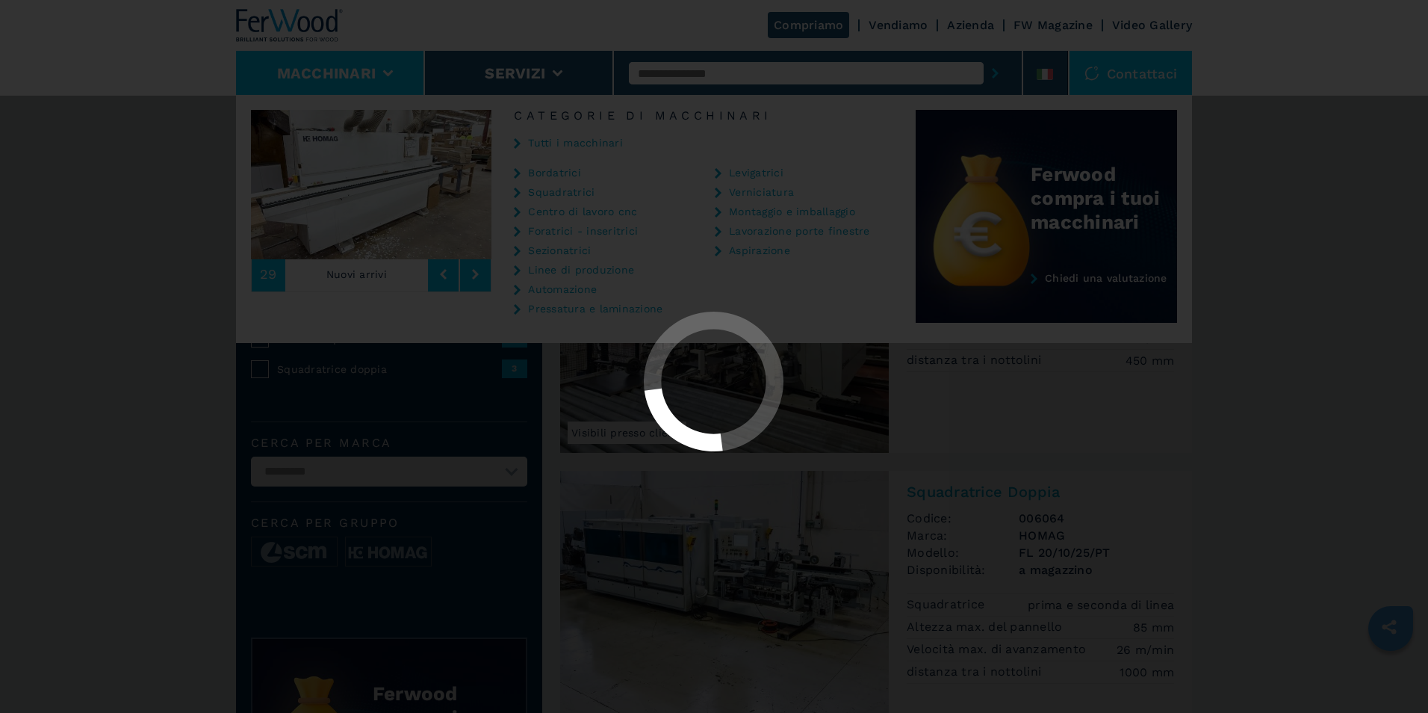
select select "**********"
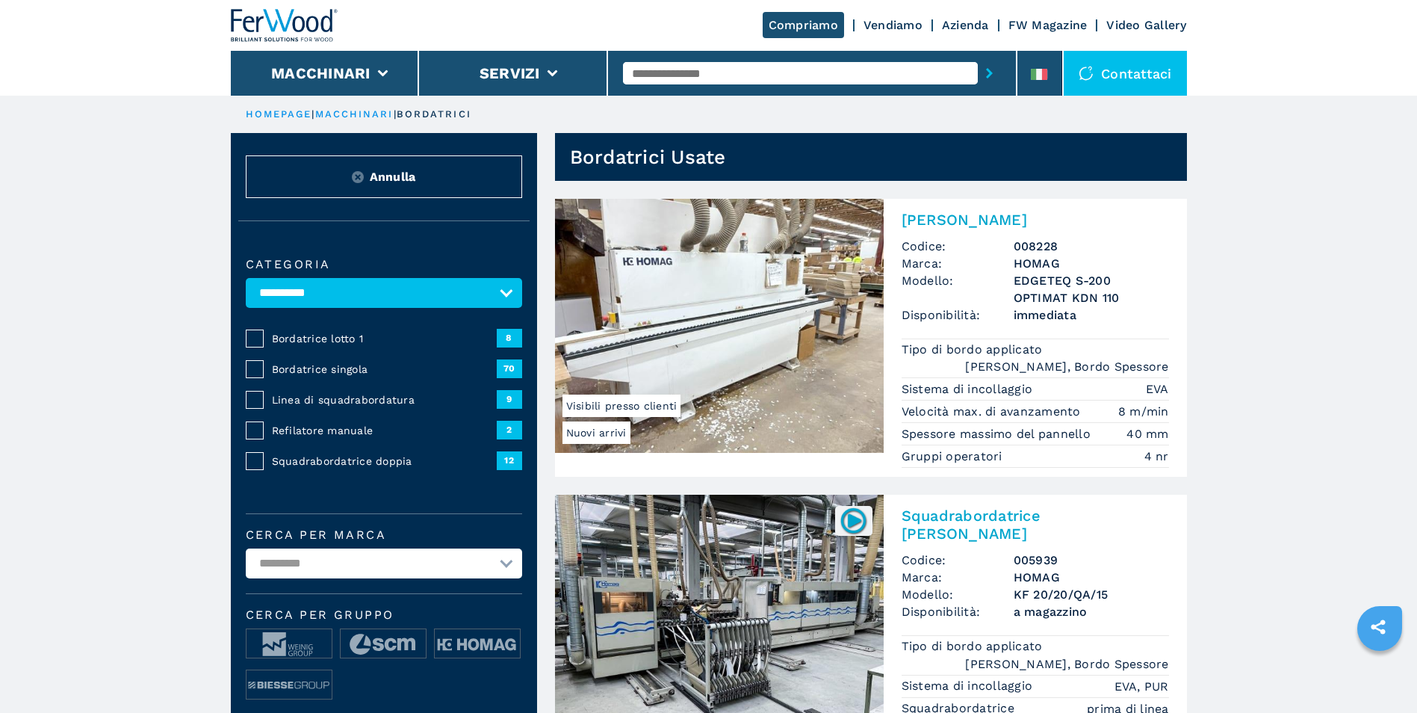
click at [513, 337] on span "8" at bounding box center [509, 338] width 25 height 18
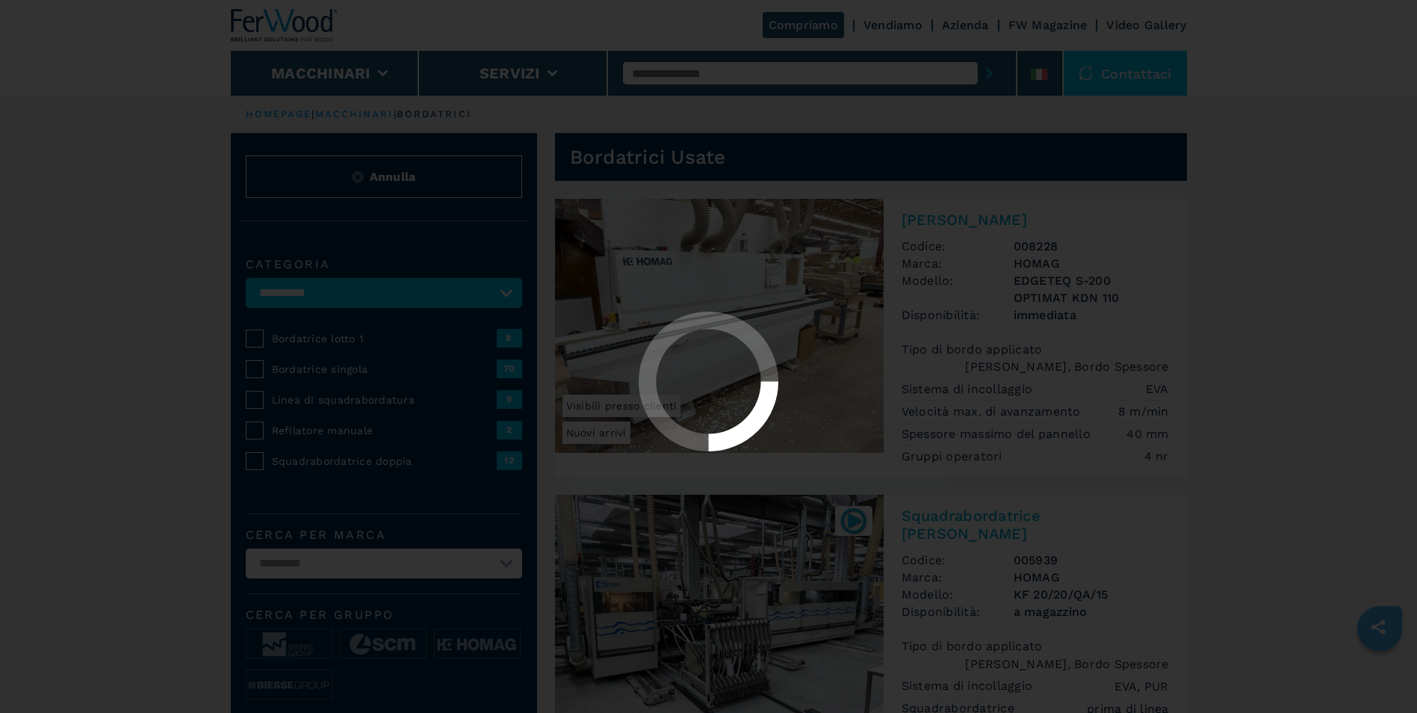
select select "**********"
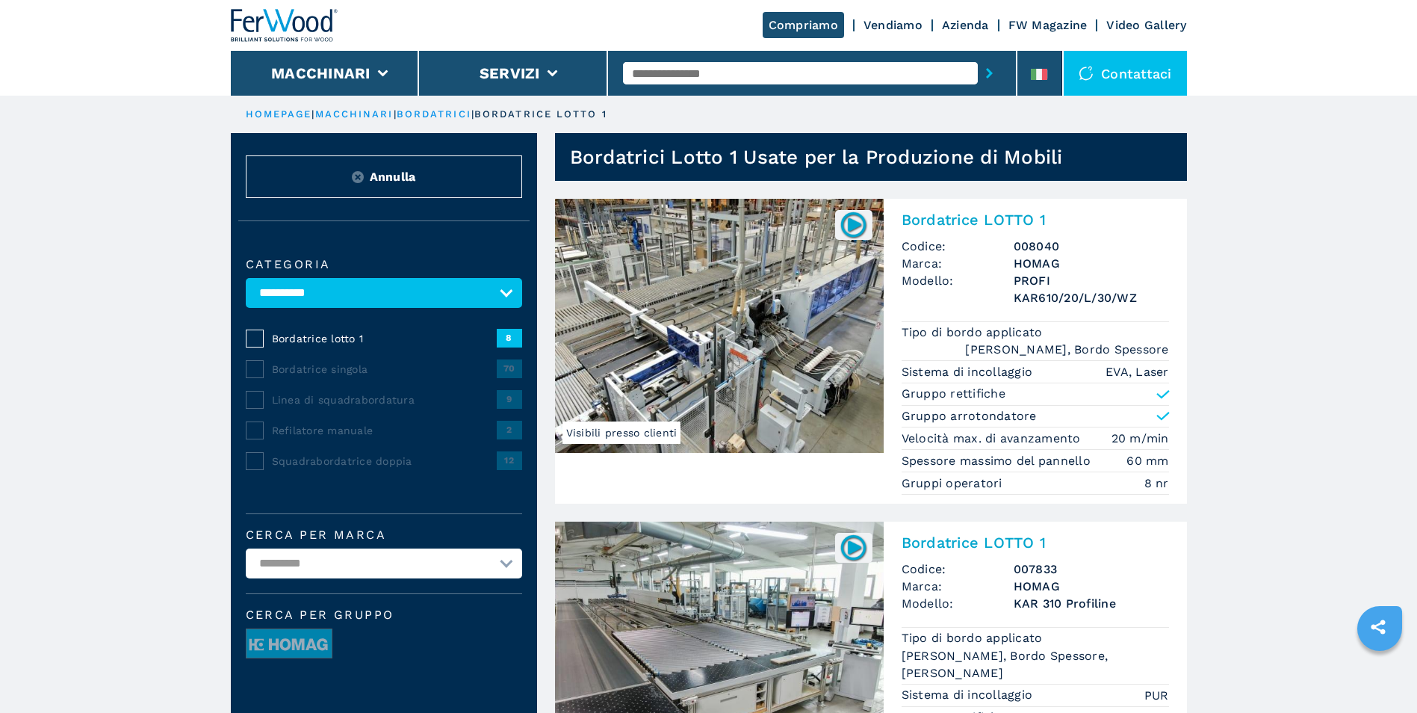
select select "**********"
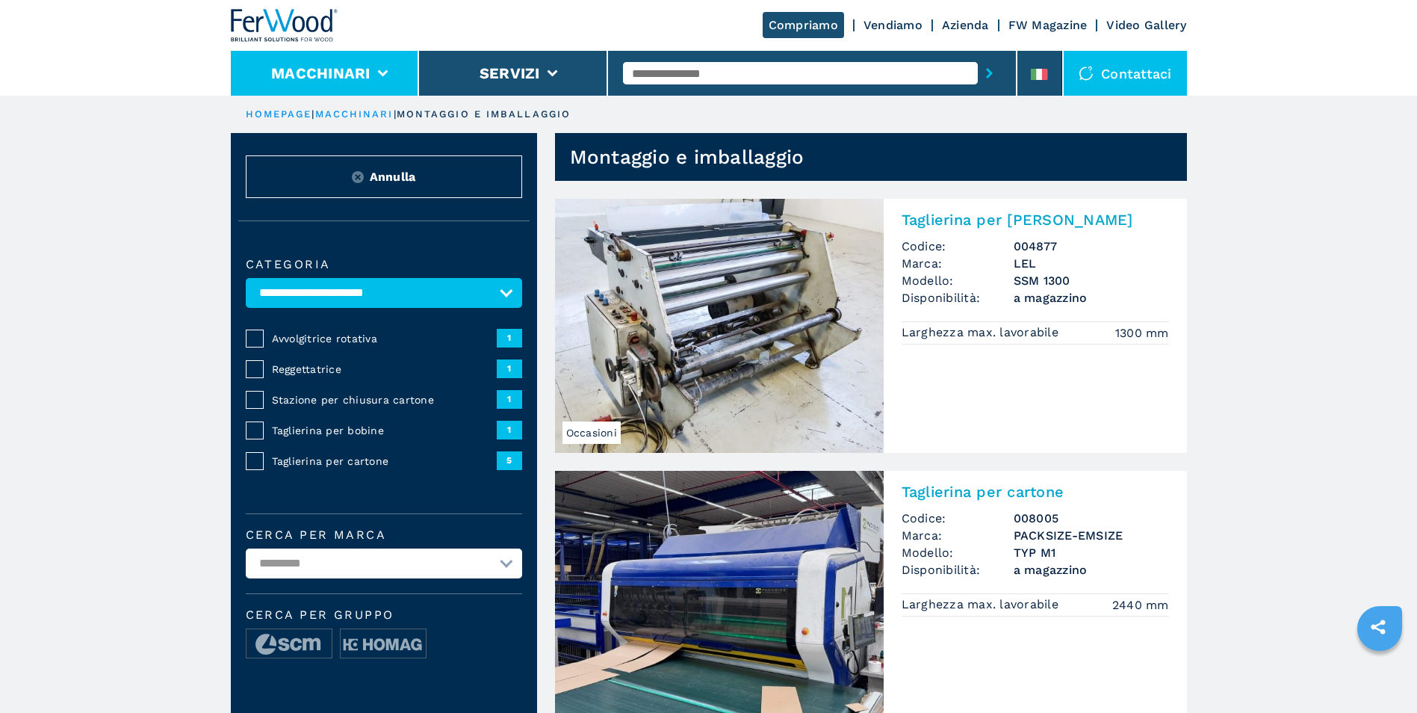
click at [384, 75] on icon at bounding box center [382, 73] width 10 height 7
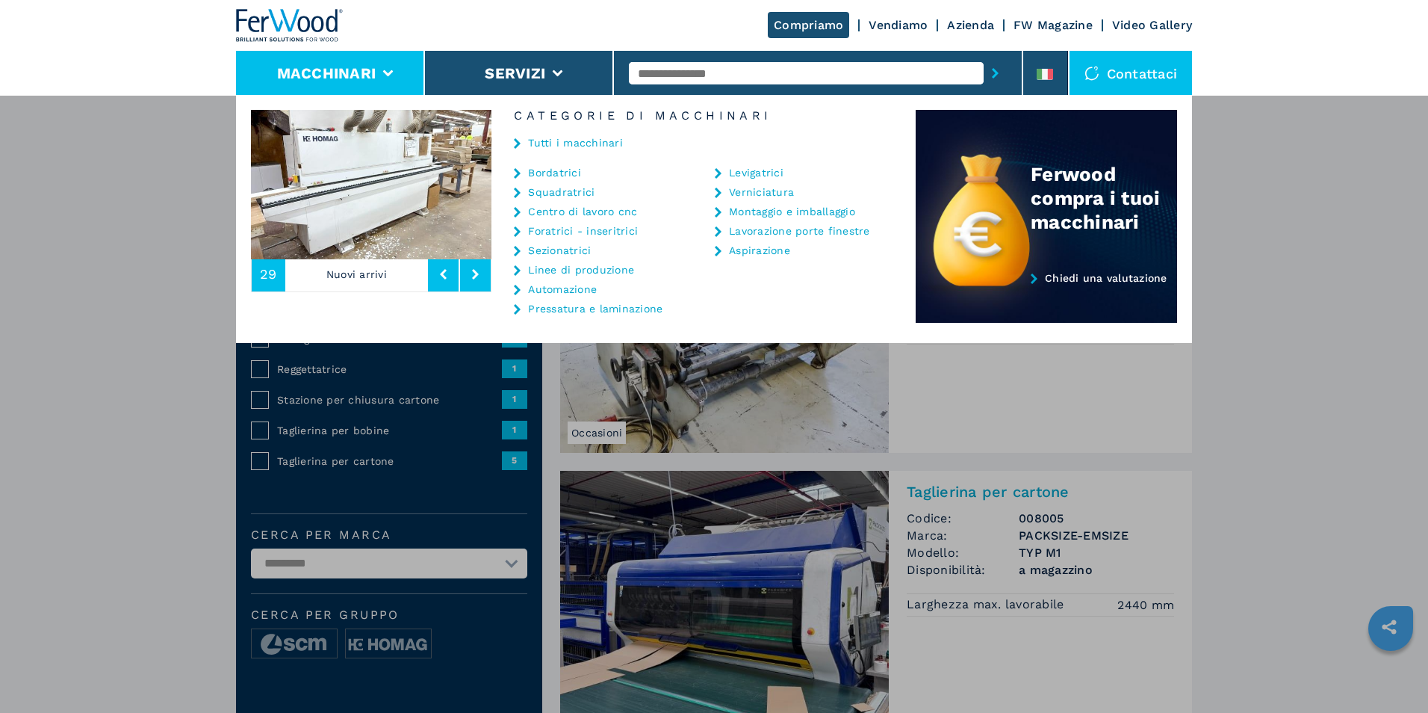
click at [743, 255] on link "Aspirazione" at bounding box center [759, 250] width 61 height 10
